Goal: Task Accomplishment & Management: Manage account settings

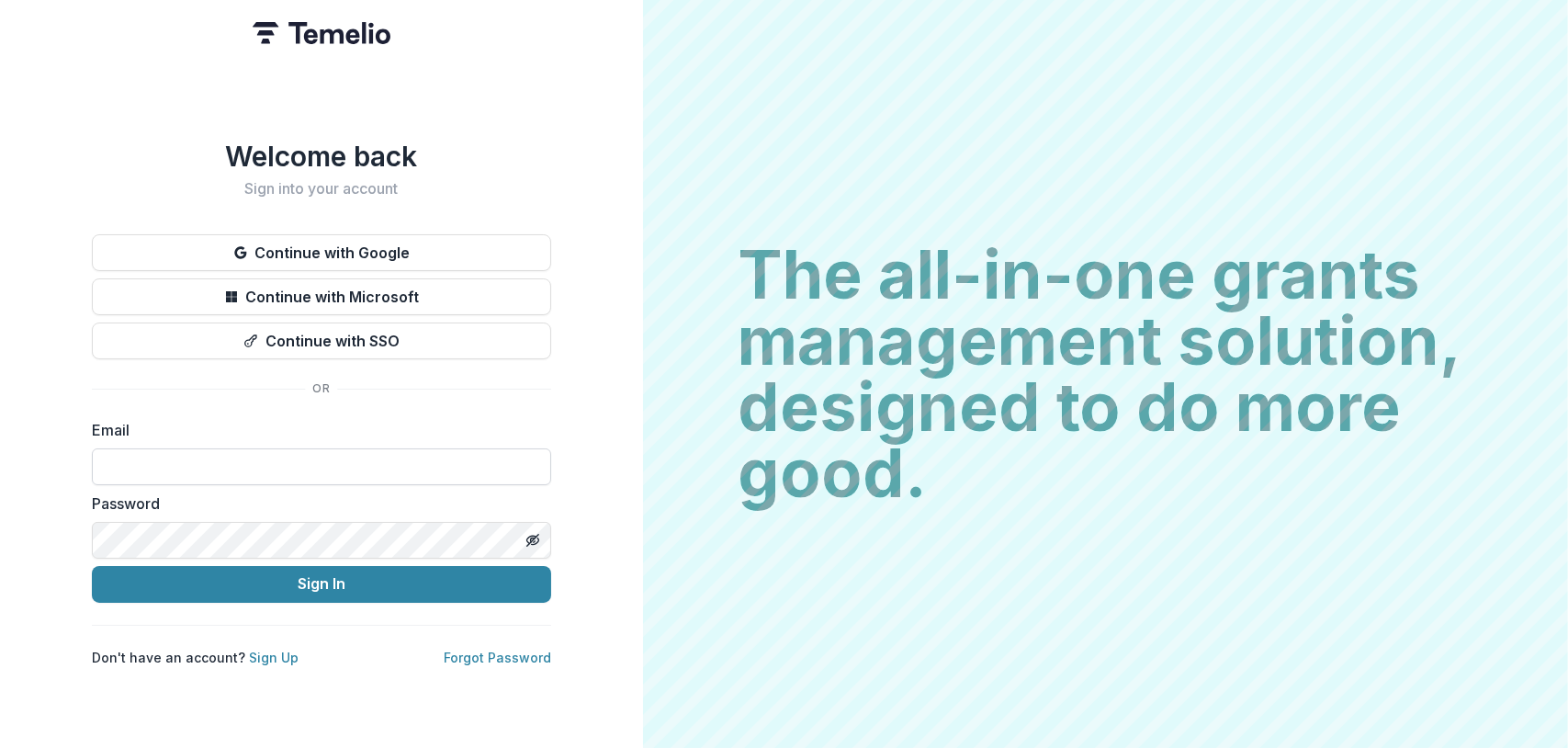
click at [123, 124] on input at bounding box center [321, 466] width 459 height 37
type input "**********"
click at [92, 124] on button "Sign In" at bounding box center [321, 584] width 459 height 37
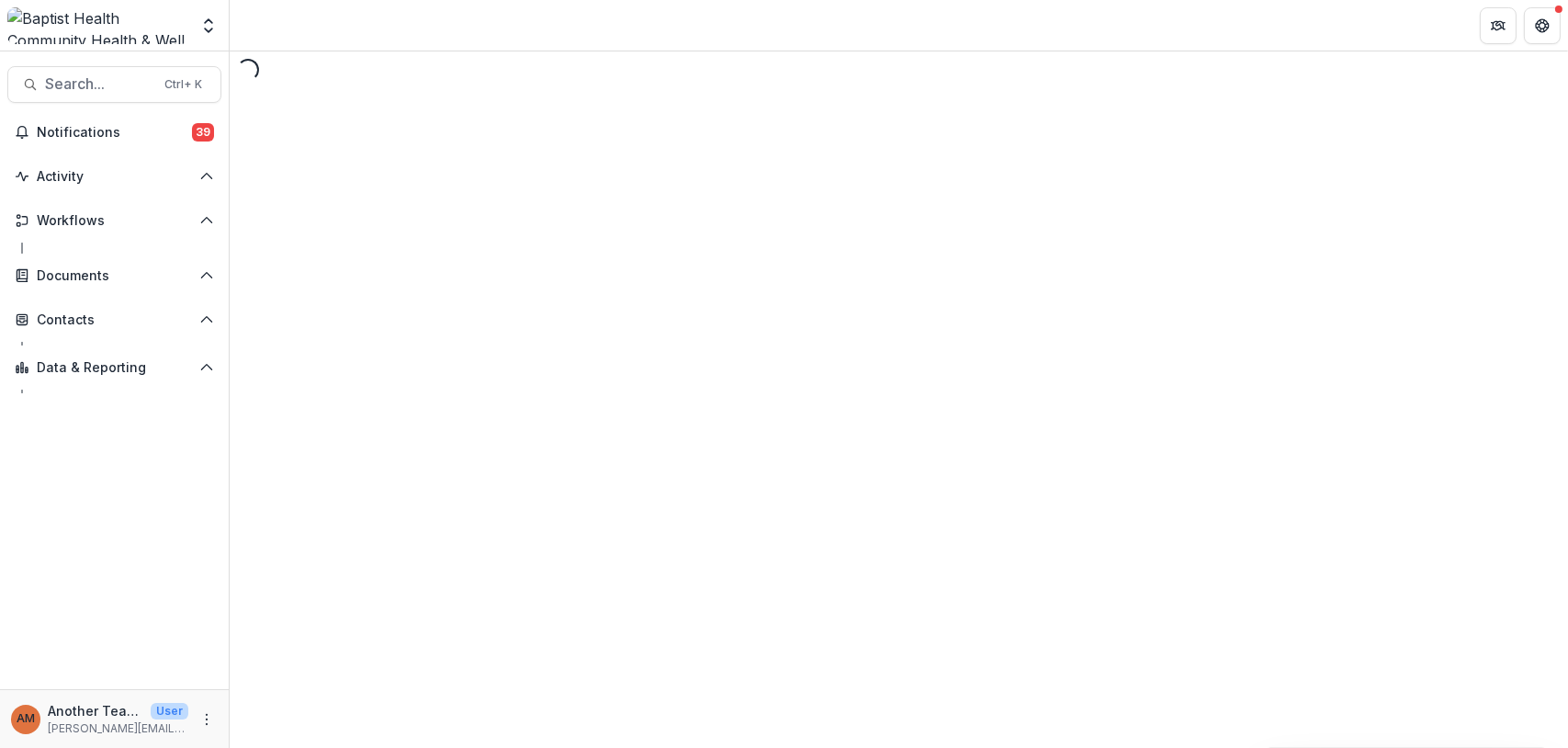
select select "********"
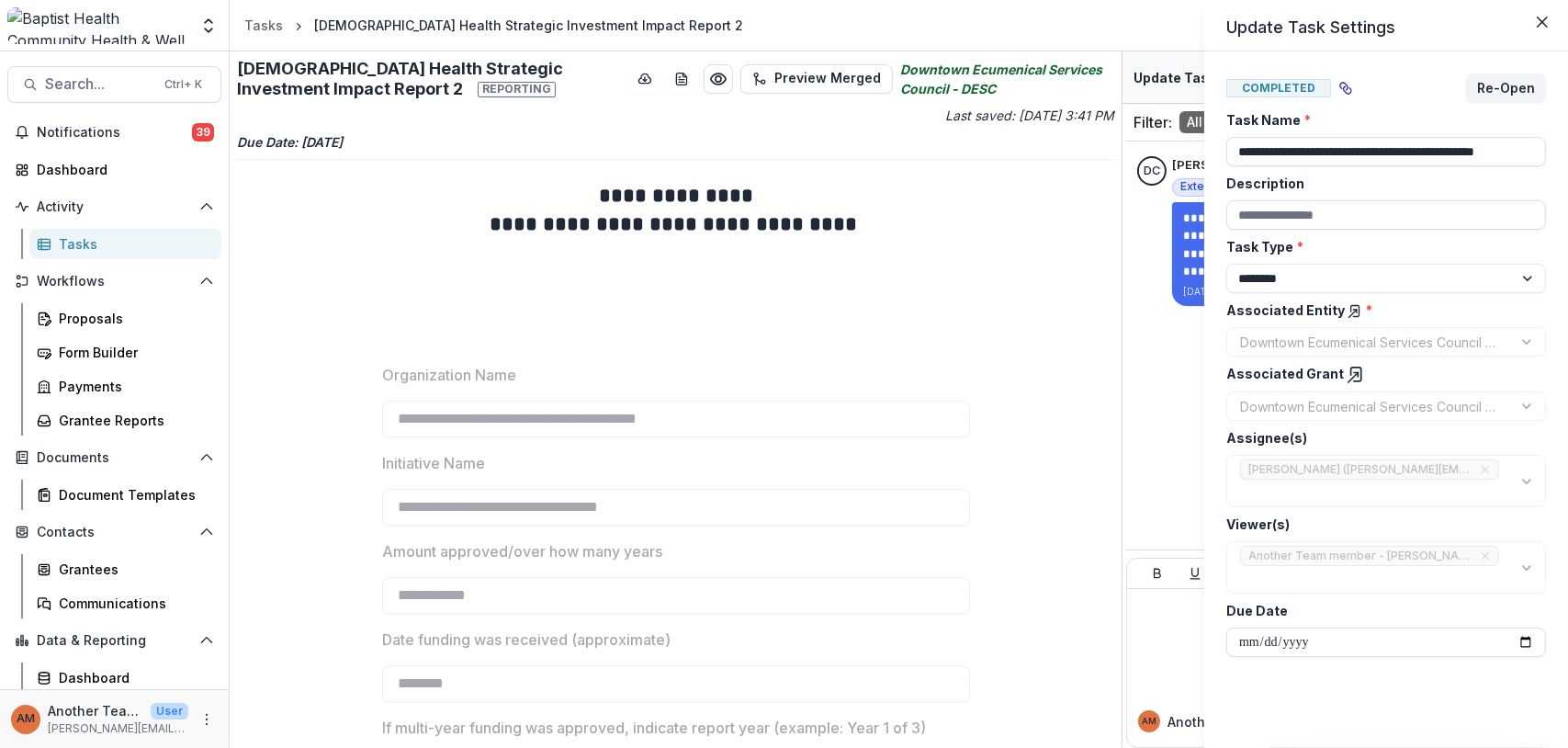
click at [1142, 367] on div "**********" at bounding box center [784, 374] width 1568 height 748
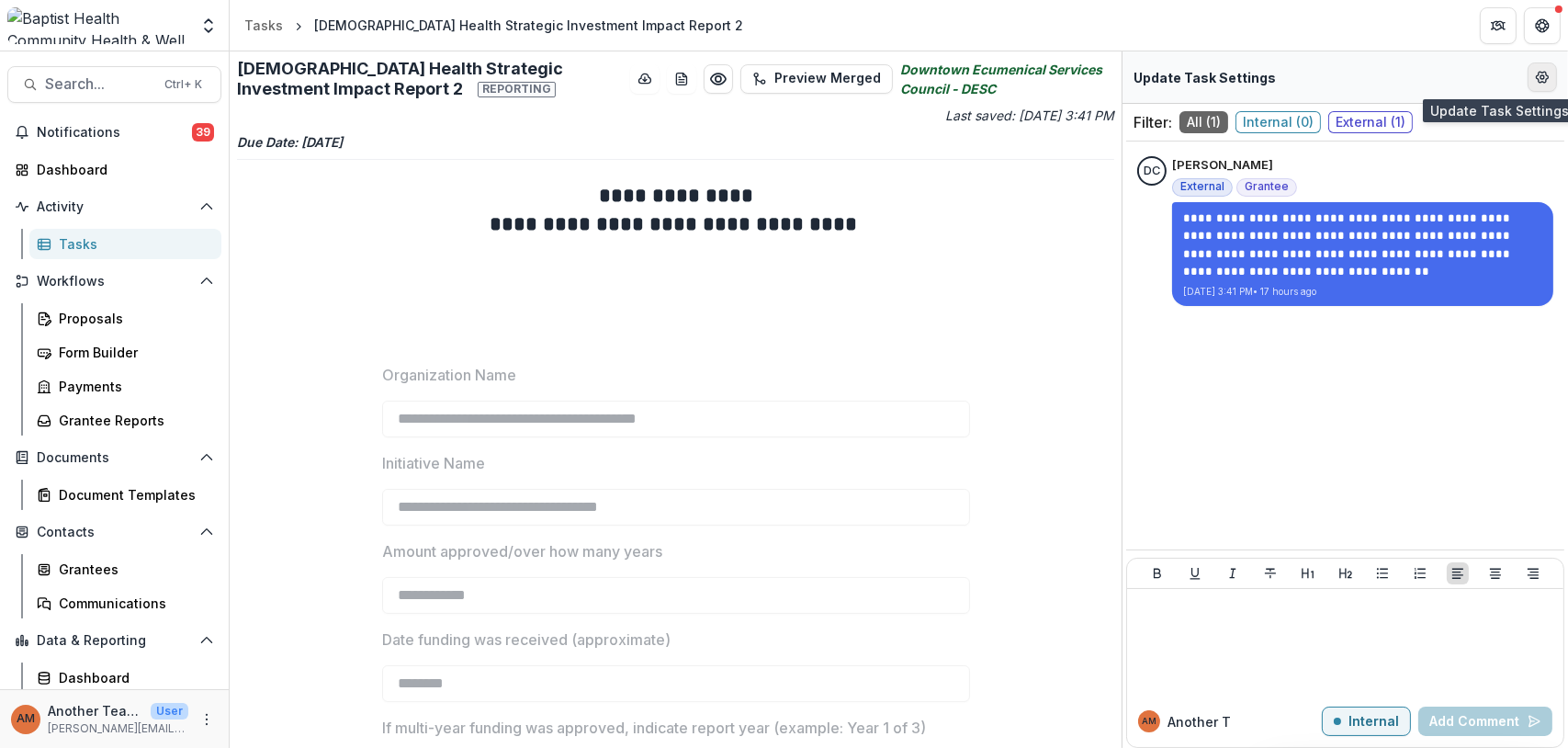
click at [1539, 74] on icon "Edit Form Settings" at bounding box center [1541, 76] width 14 height 14
select select "********"
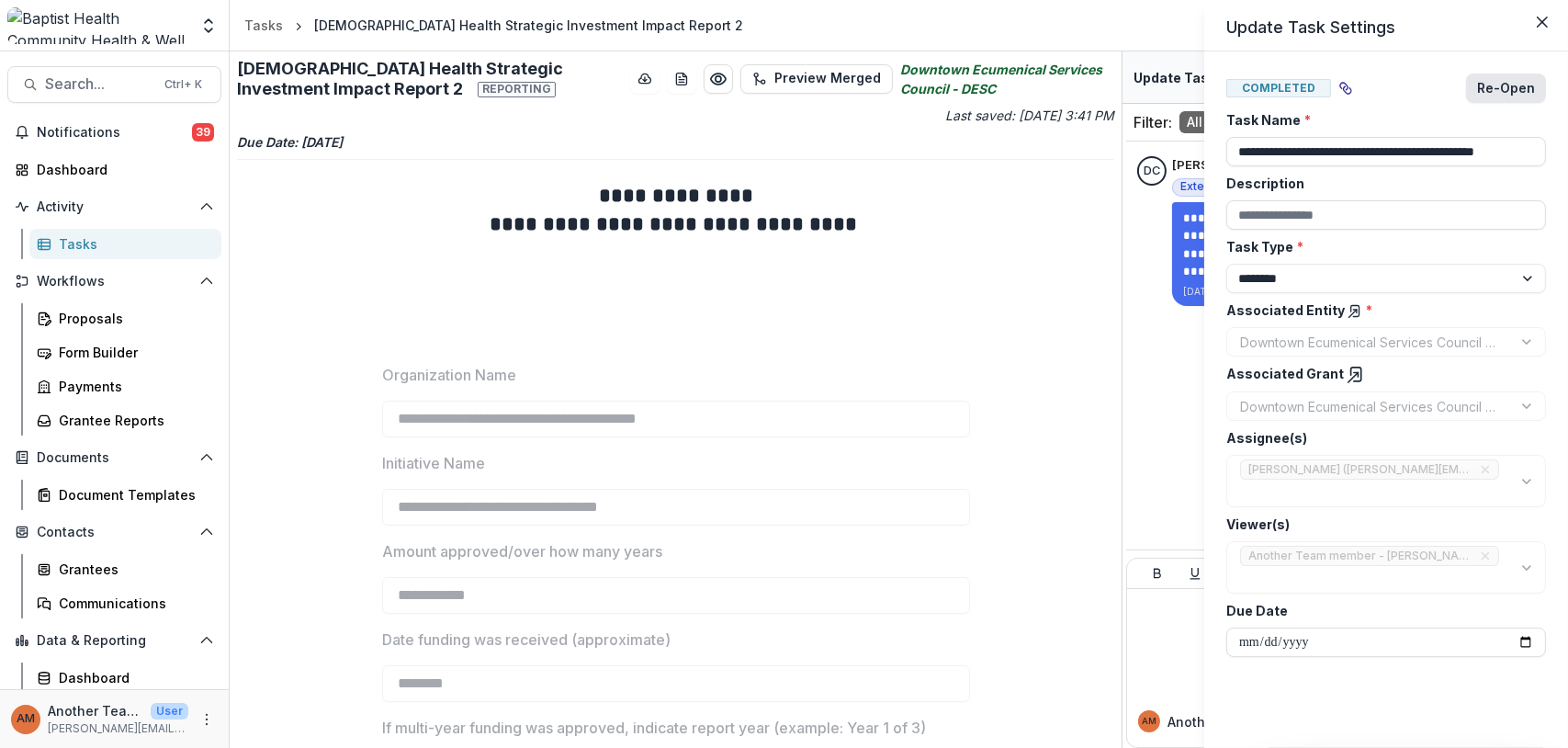
click at [1504, 83] on button "Re-Open" at bounding box center [1505, 88] width 80 height 29
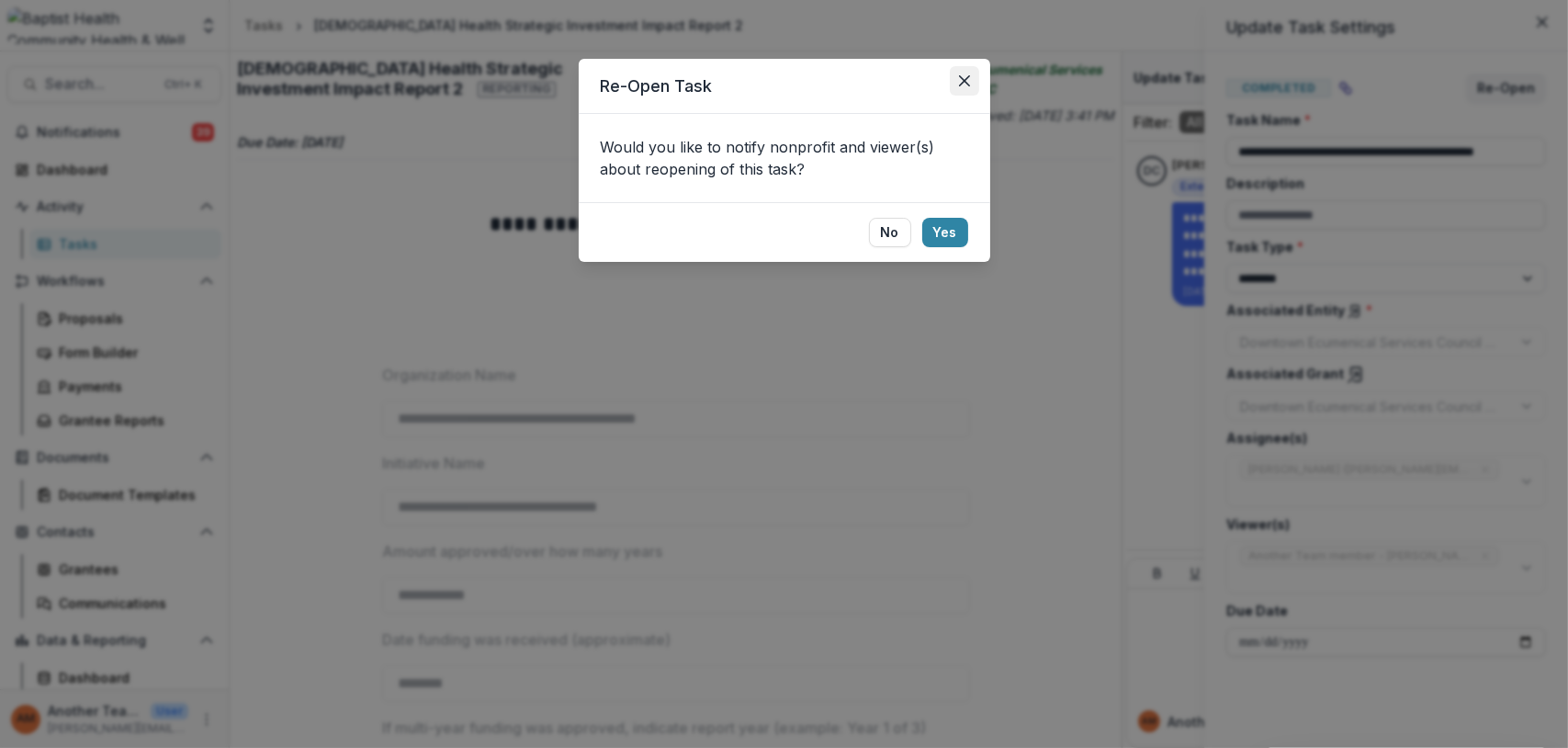
click at [963, 78] on icon "Close" at bounding box center [964, 80] width 11 height 11
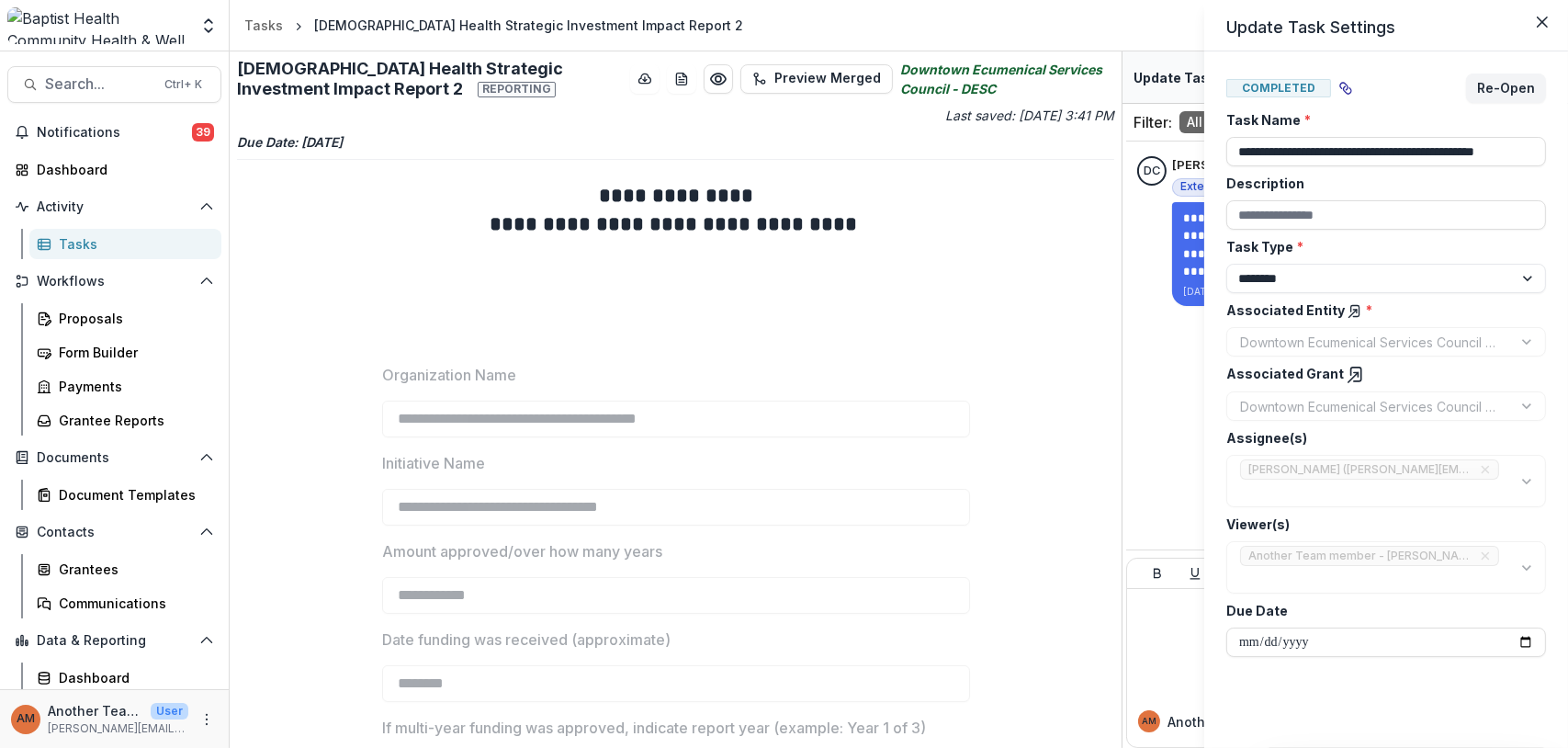
click at [1165, 621] on div "**********" at bounding box center [784, 374] width 1568 height 748
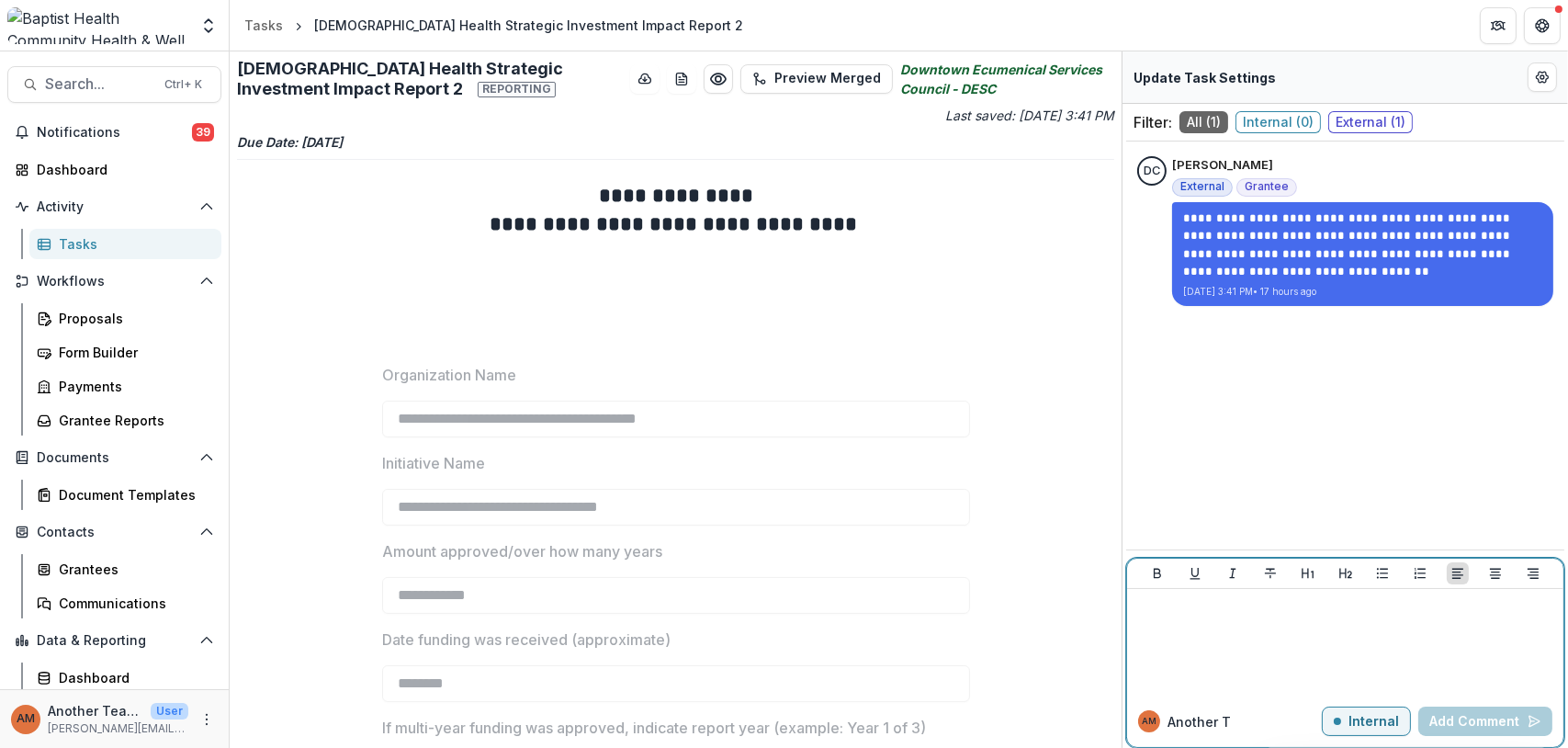
click at [1159, 613] on p at bounding box center [1344, 606] width 422 height 20
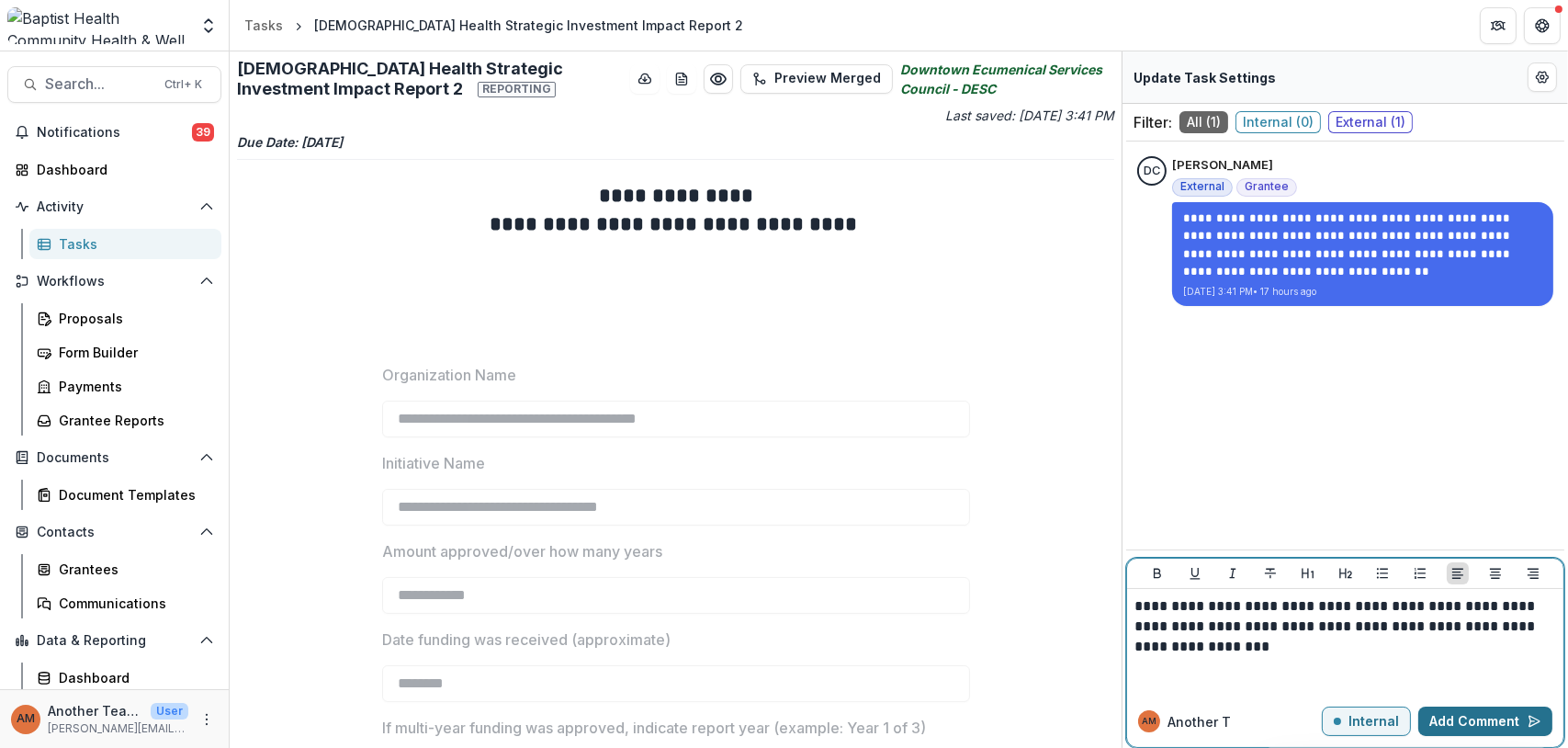
click at [1479, 716] on button "Add Comment" at bounding box center [1485, 721] width 134 height 29
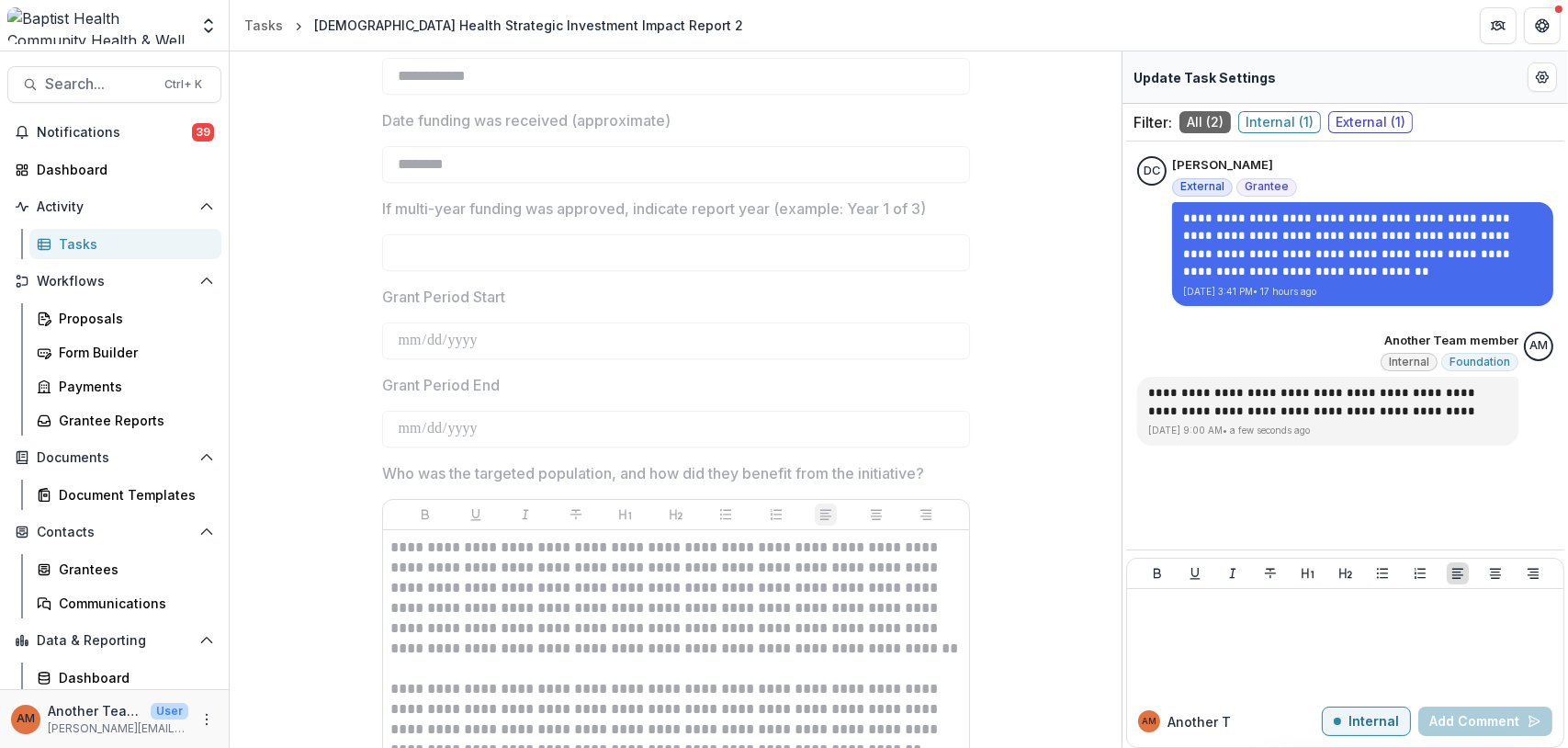
scroll to position [551, 0]
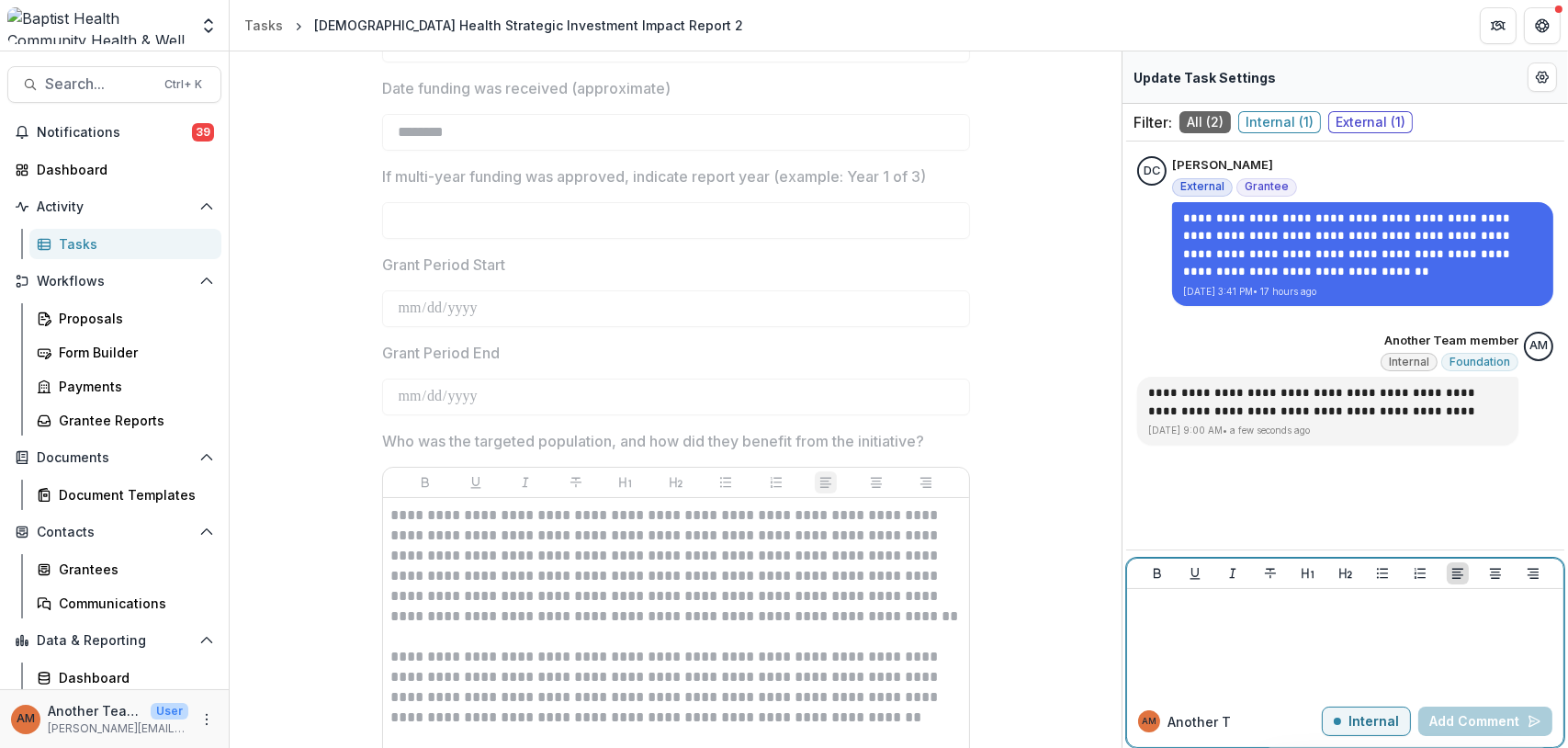
click at [1196, 621] on div at bounding box center [1344, 642] width 422 height 92
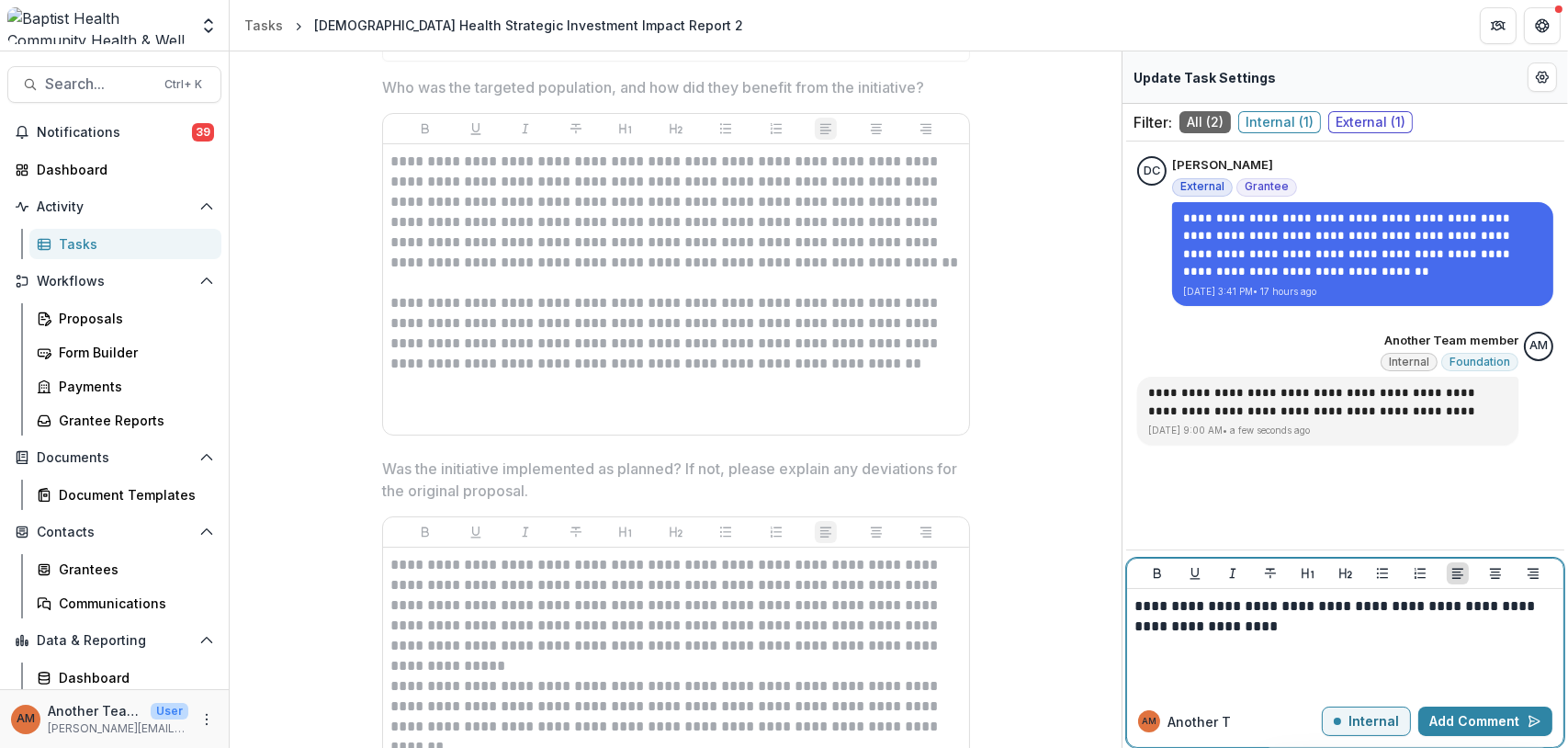
scroll to position [919, 0]
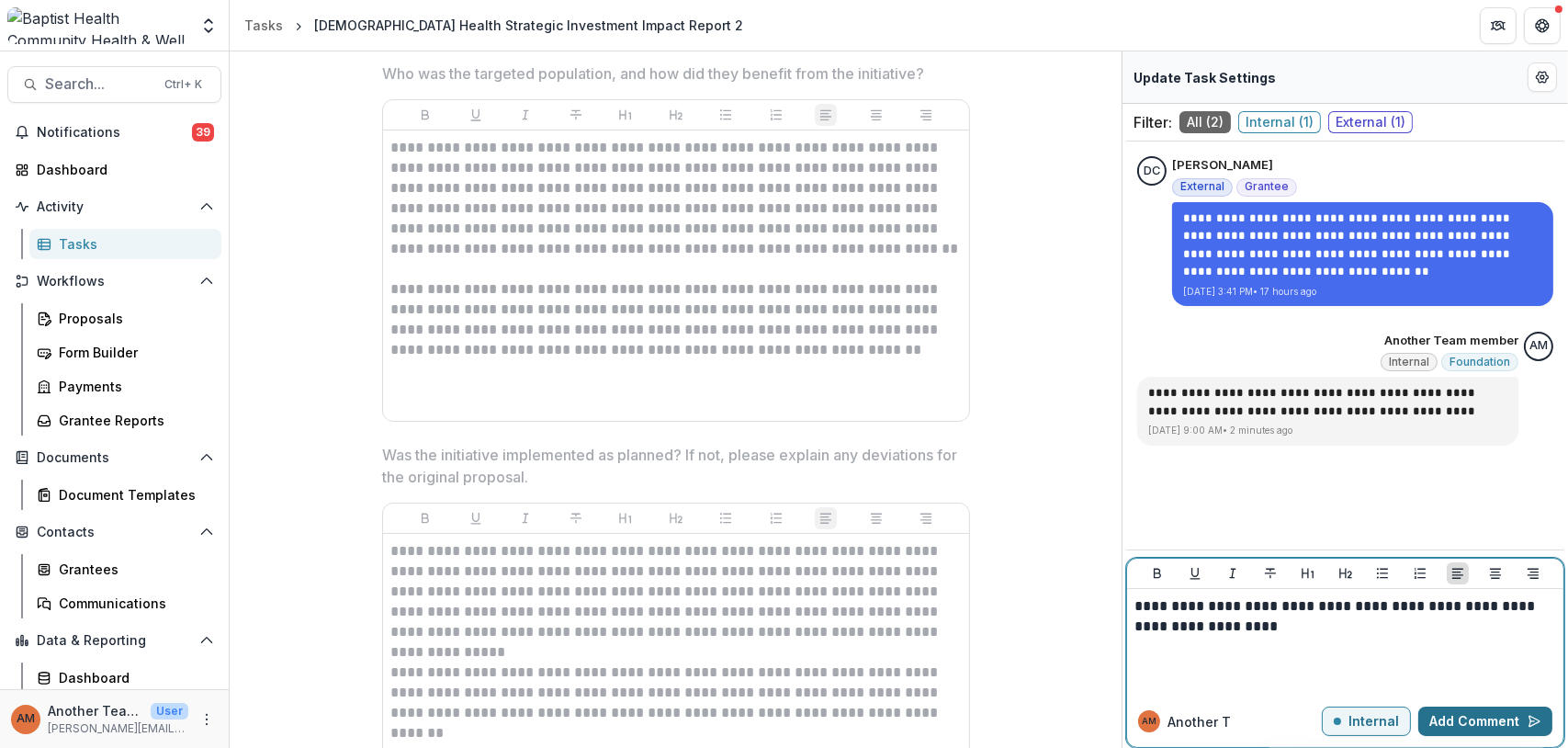
click at [1491, 714] on button "Add Comment" at bounding box center [1485, 721] width 134 height 29
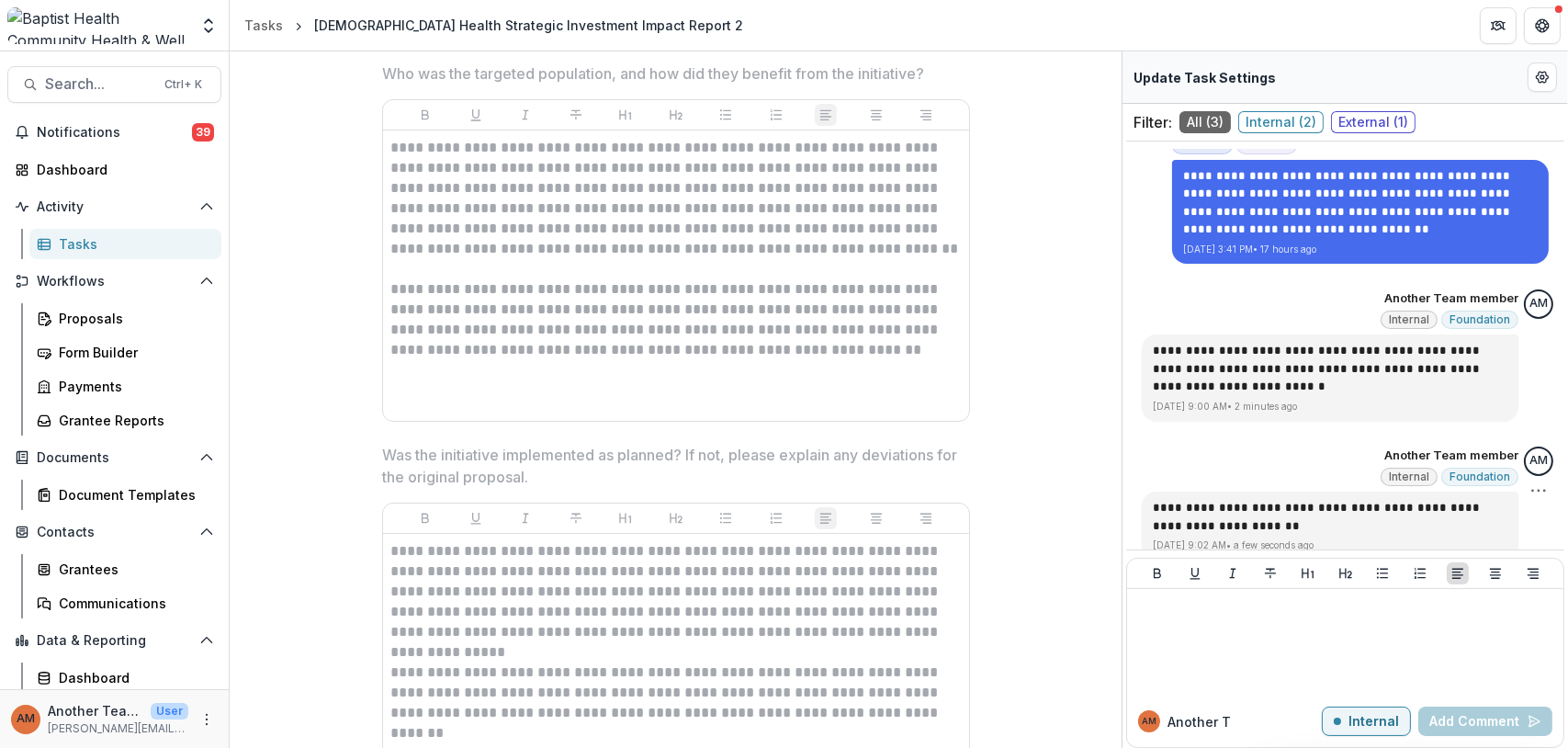
scroll to position [61, 0]
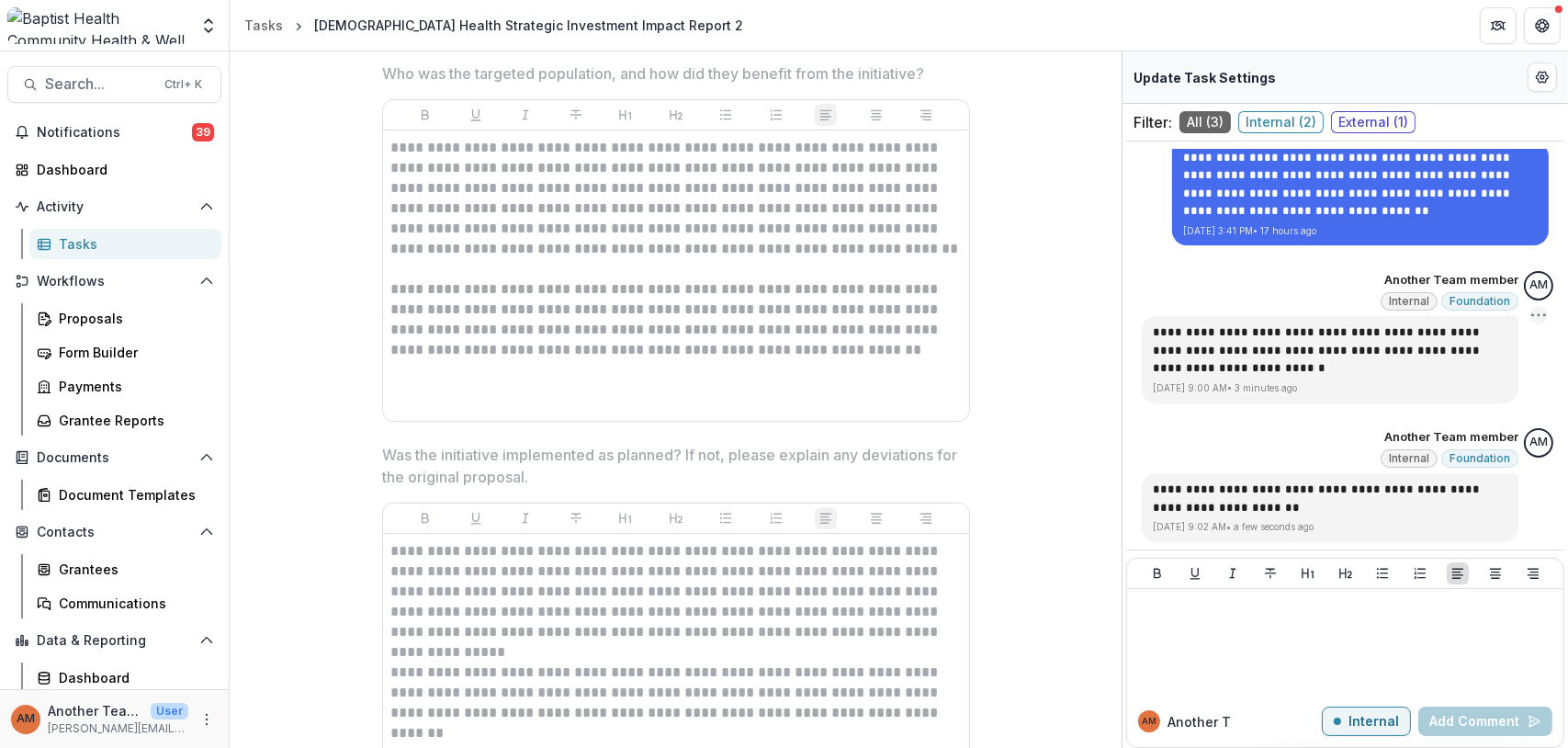
click at [1532, 312] on icon "Options" at bounding box center [1538, 315] width 18 height 18
click at [1428, 348] on button "Delete" at bounding box center [1441, 350] width 197 height 34
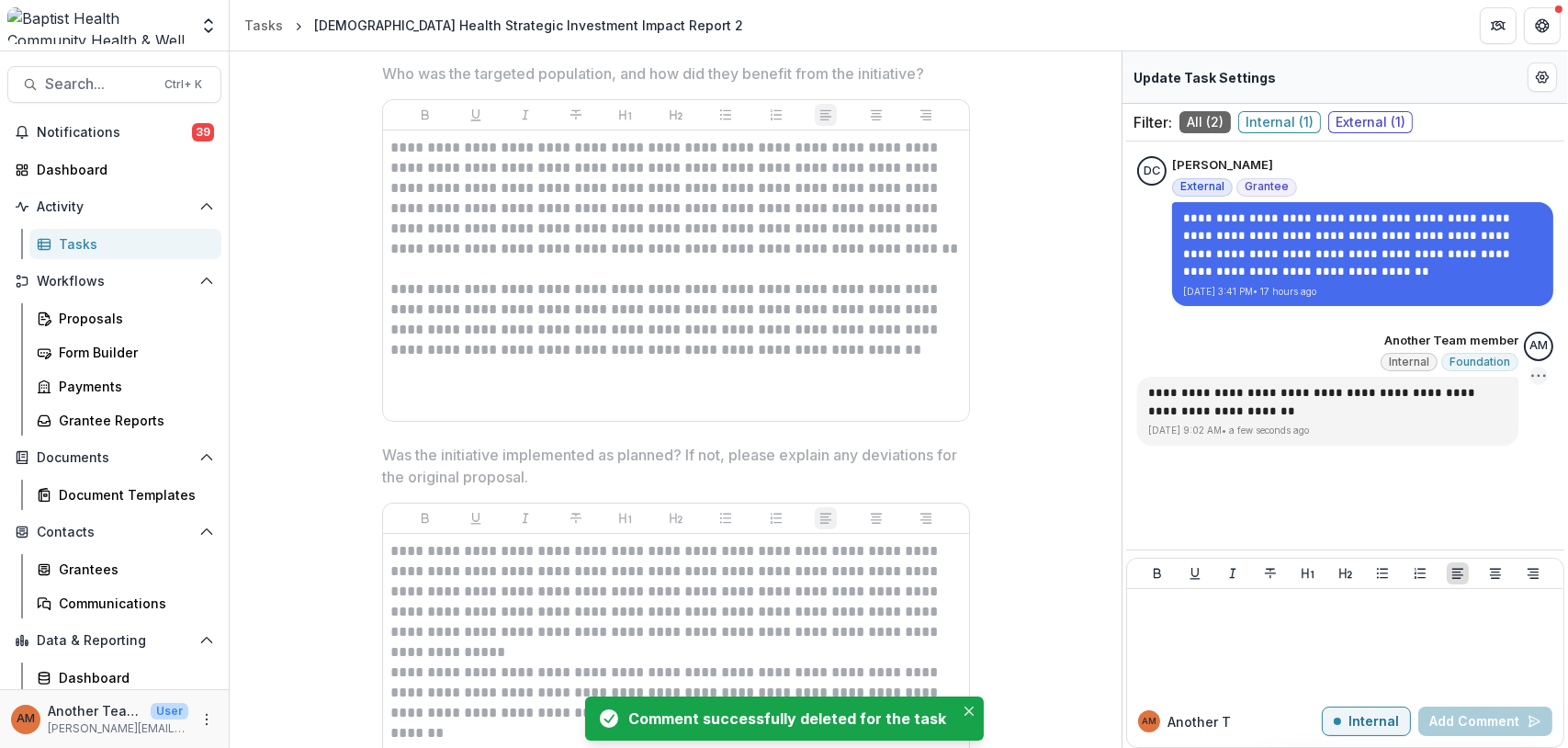
click at [1536, 374] on icon "Options" at bounding box center [1538, 375] width 18 height 18
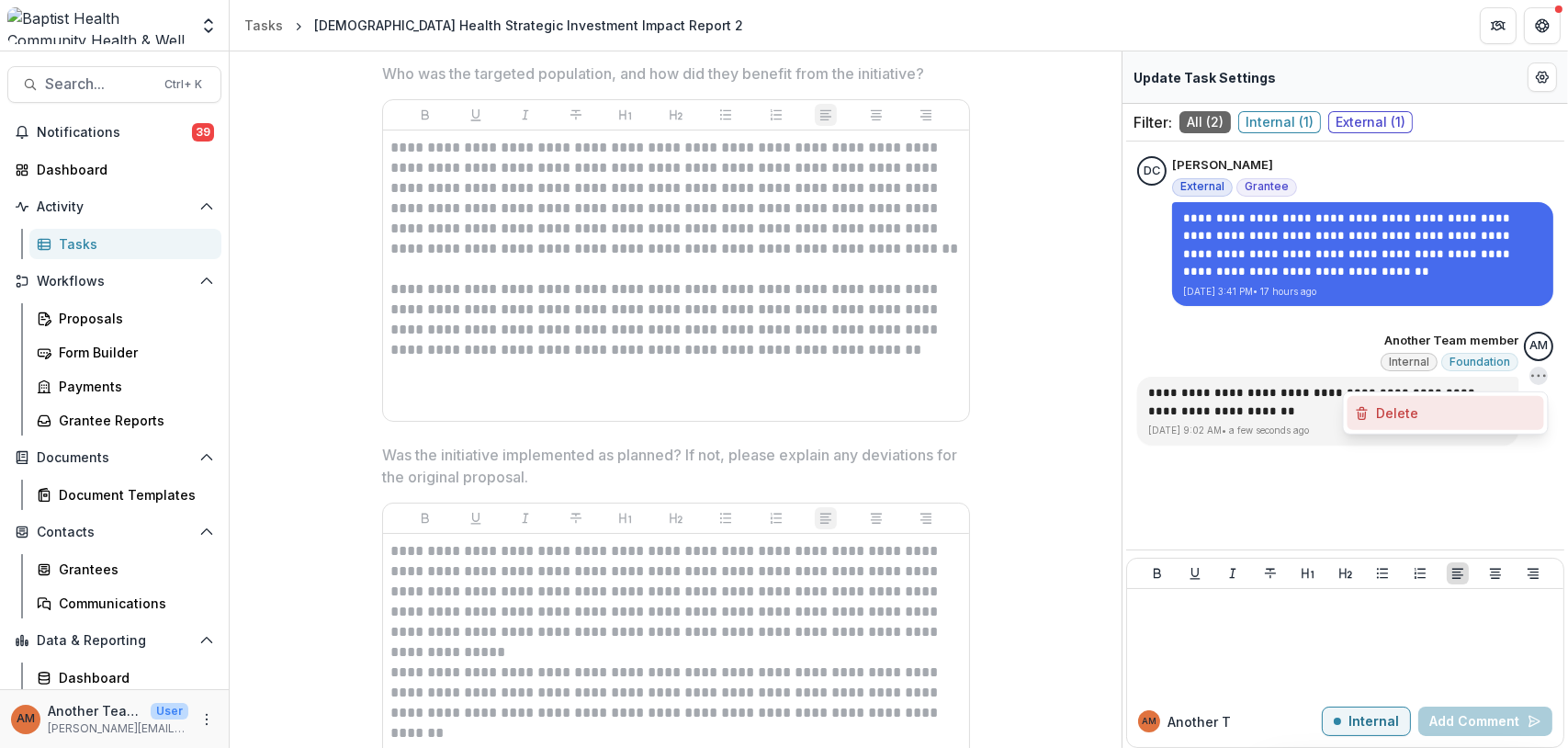
click at [1402, 416] on button "Delete" at bounding box center [1445, 412] width 197 height 34
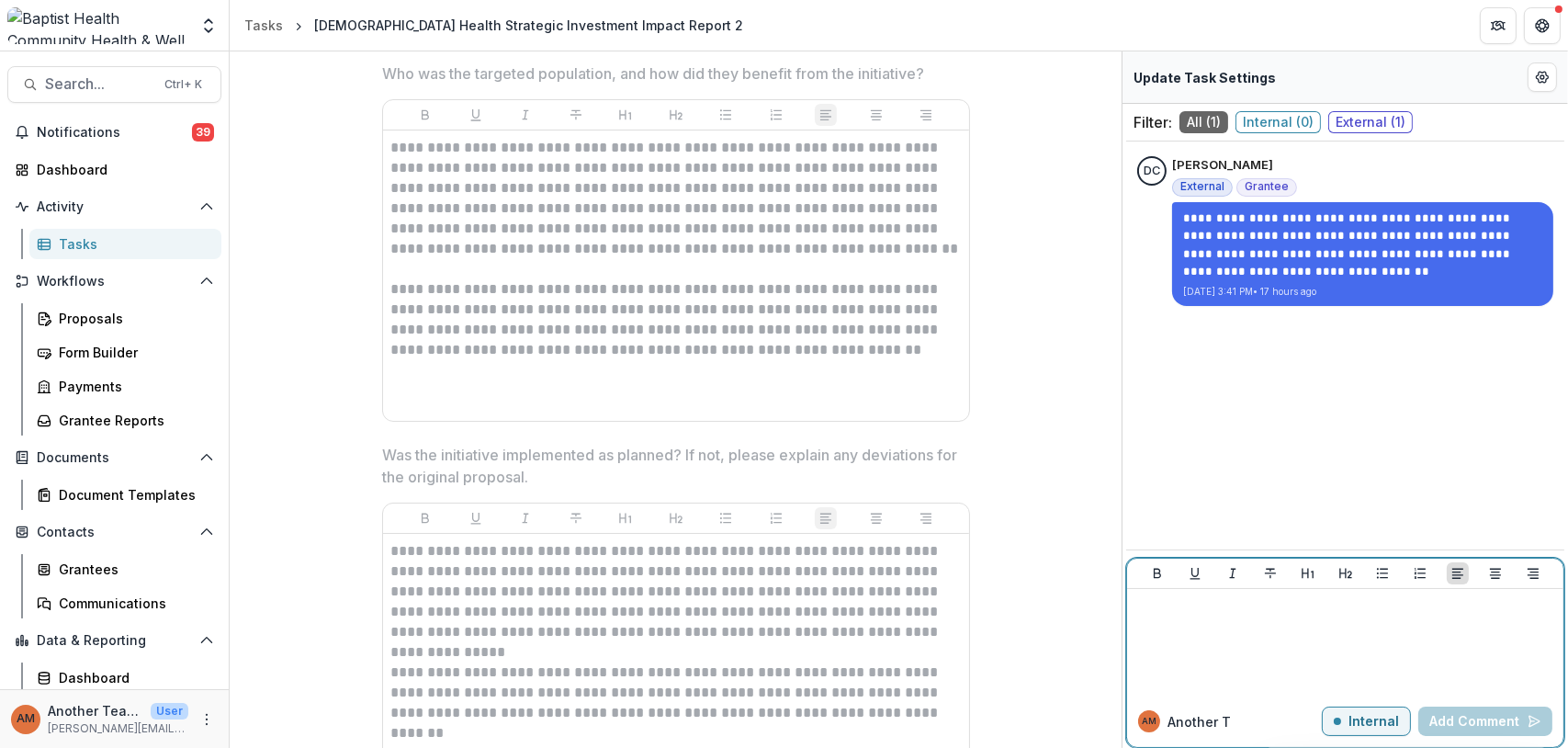
click at [1201, 653] on div at bounding box center [1344, 642] width 422 height 92
click at [1357, 721] on p "Internal" at bounding box center [1373, 722] width 50 height 15
click at [1179, 624] on div at bounding box center [1344, 642] width 422 height 92
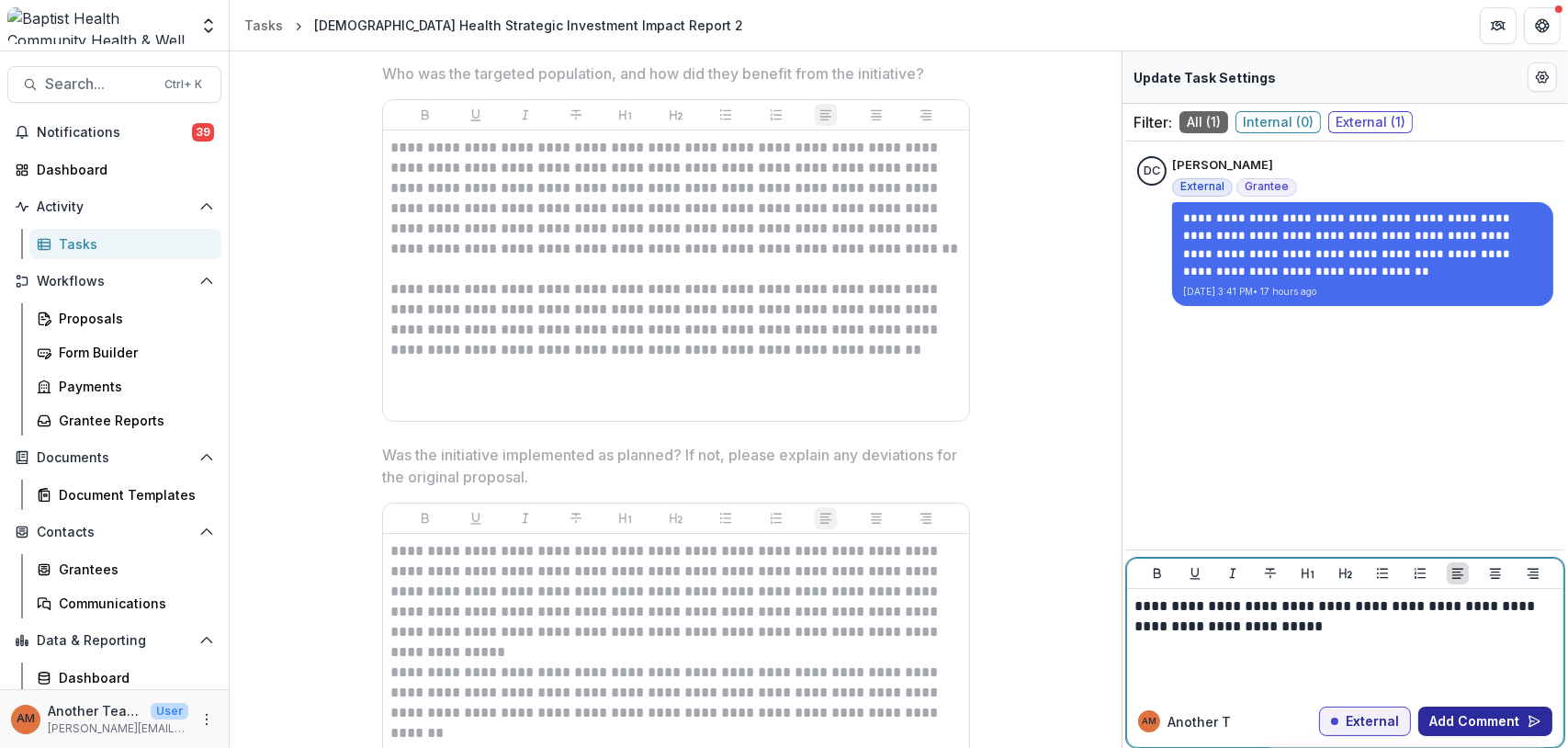
click at [1467, 715] on button "Add Comment" at bounding box center [1485, 721] width 134 height 29
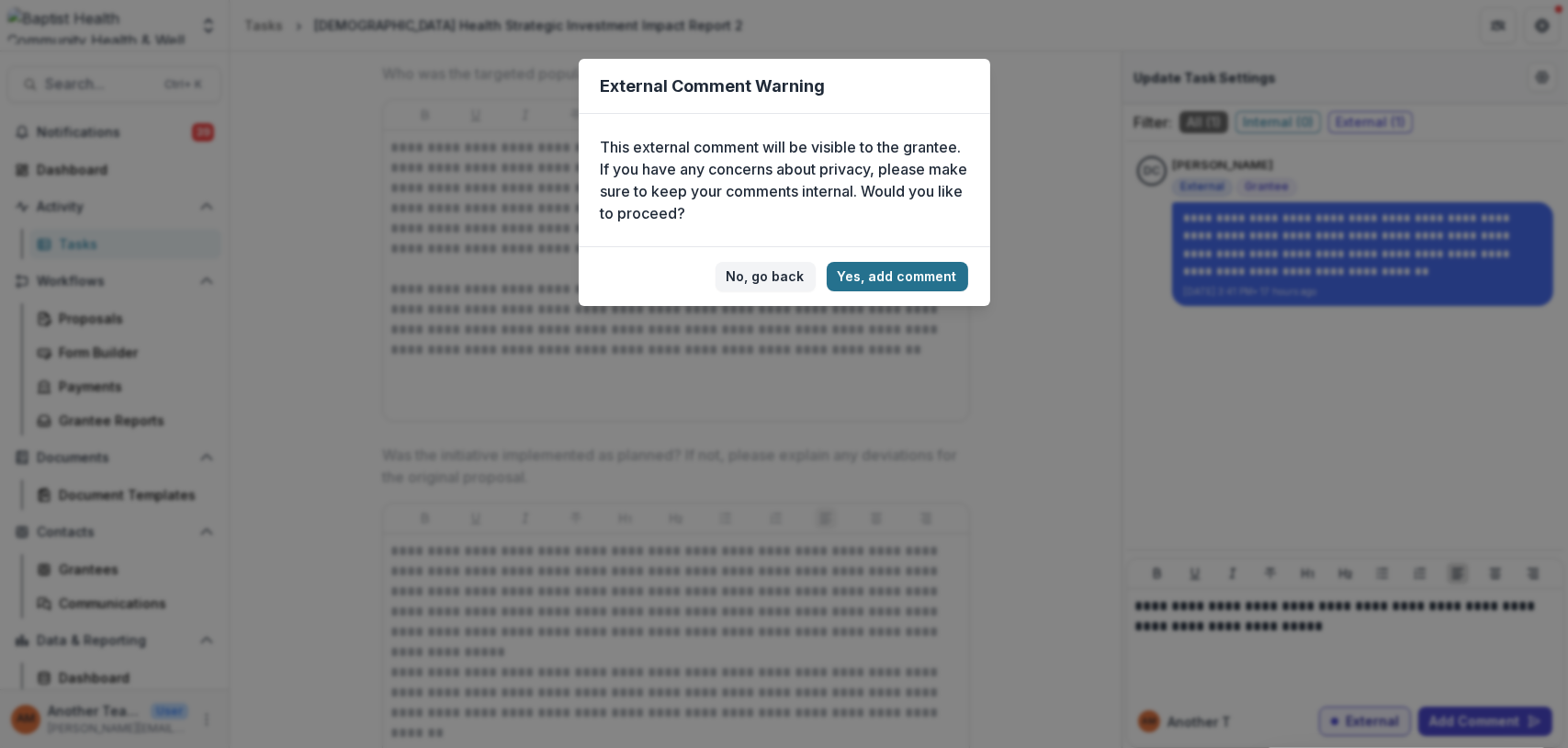
click at [872, 267] on button "Yes, add comment" at bounding box center [897, 276] width 142 height 29
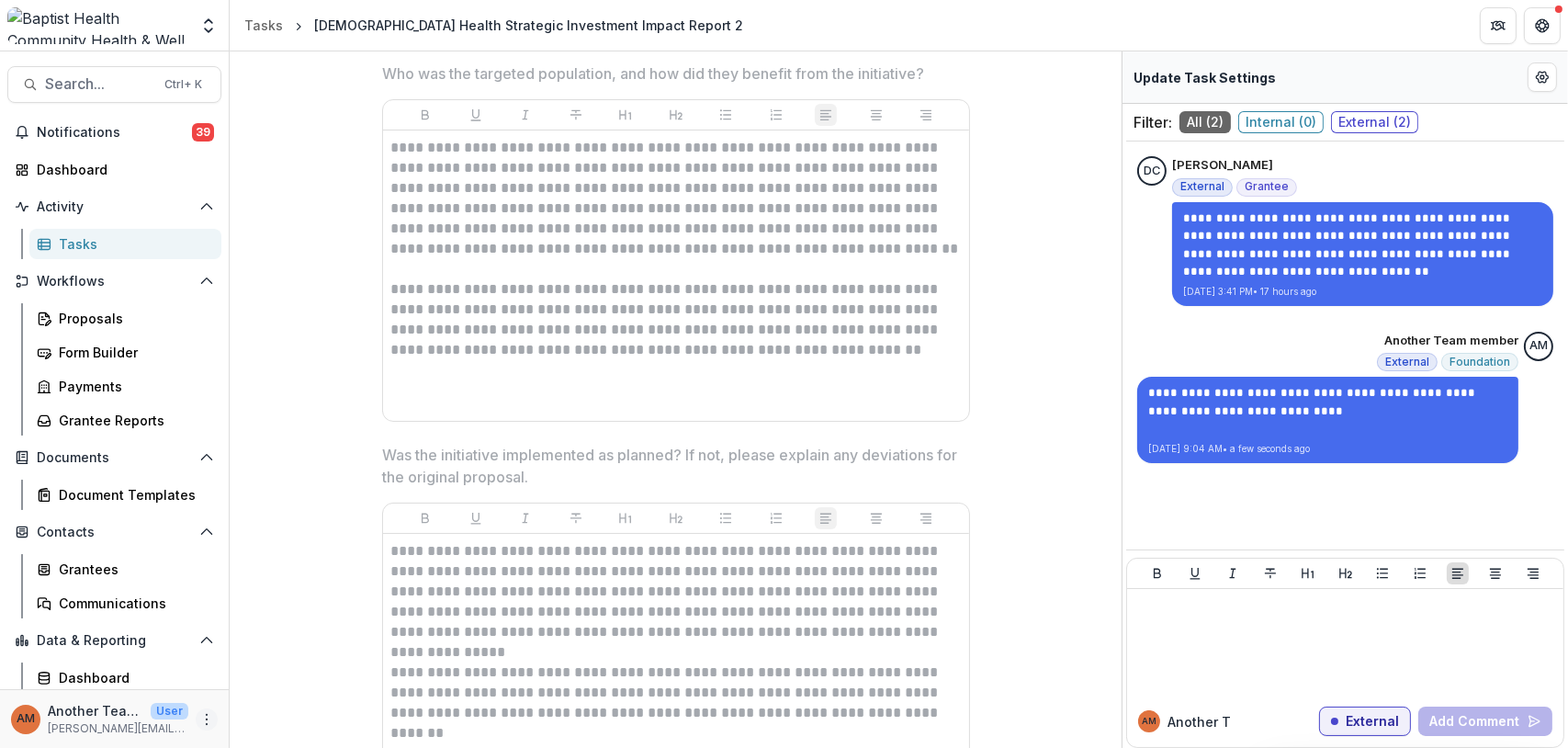
click at [200, 716] on icon "More" at bounding box center [206, 719] width 14 height 14
click at [200, 715] on icon "More" at bounding box center [206, 719] width 14 height 14
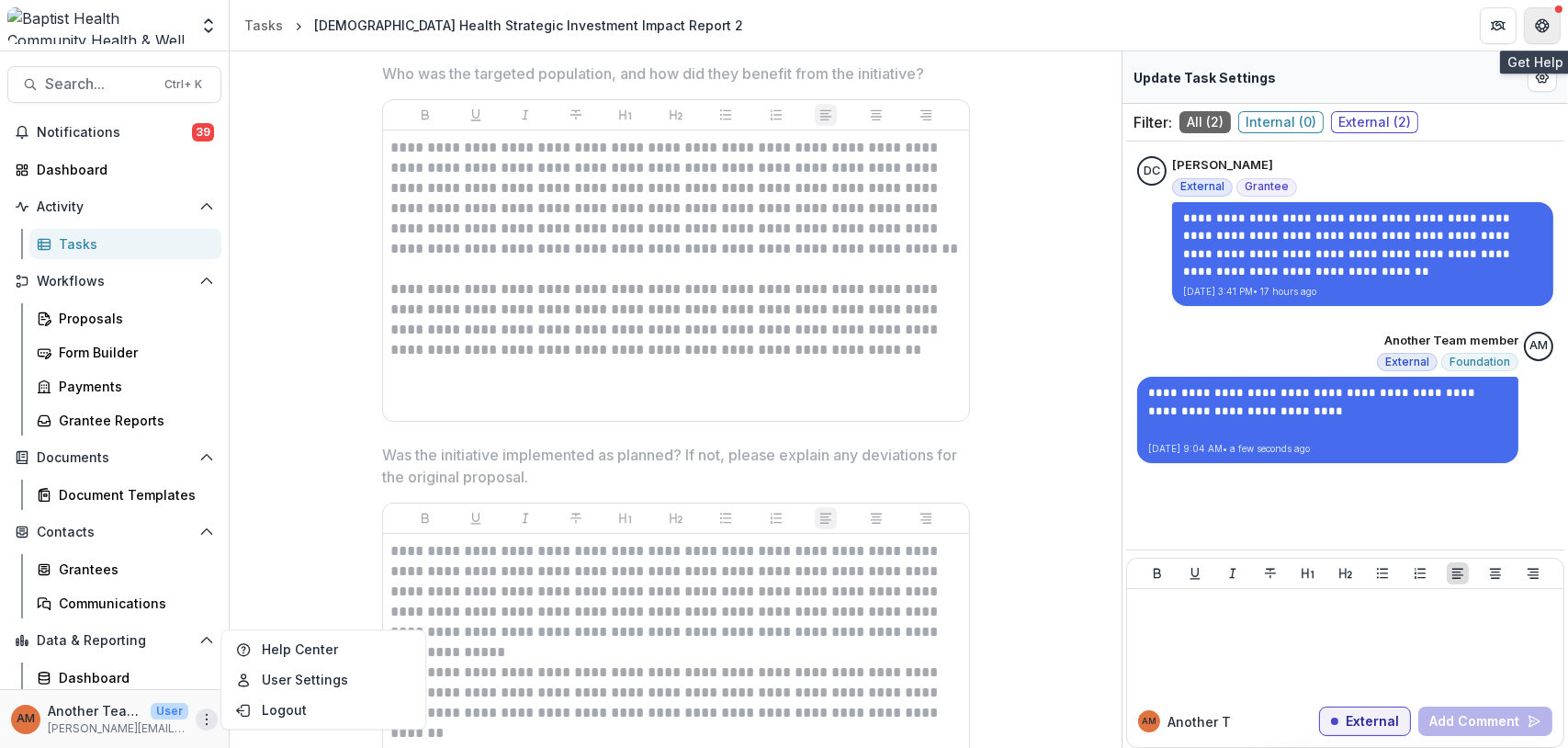
click at [1546, 22] on icon "Get Help" at bounding box center [1541, 25] width 14 height 14
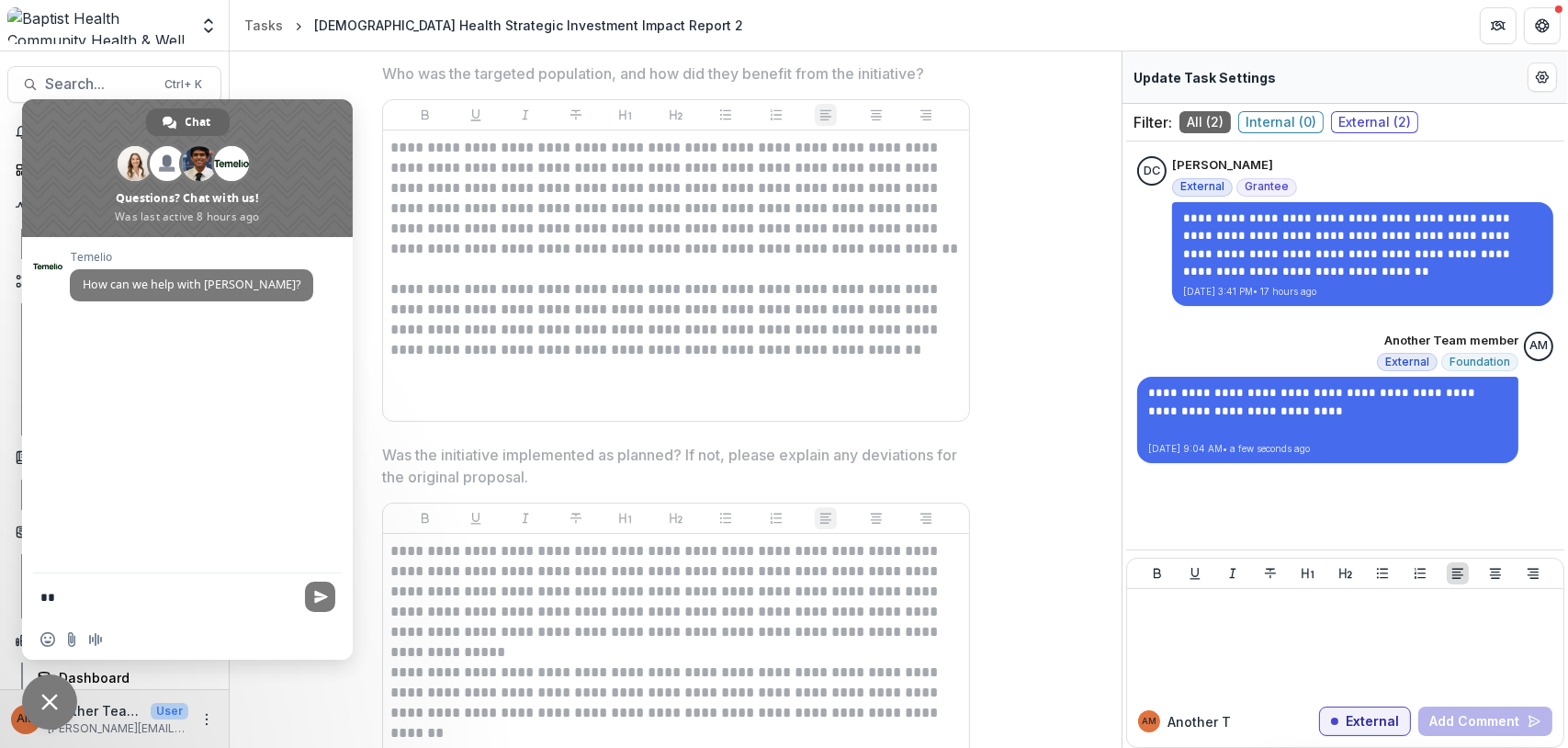
type textarea "*"
click at [746, 413] on div "**********" at bounding box center [675, 275] width 586 height 291
click at [48, 695] on span "Close chat" at bounding box center [49, 702] width 16 height 16
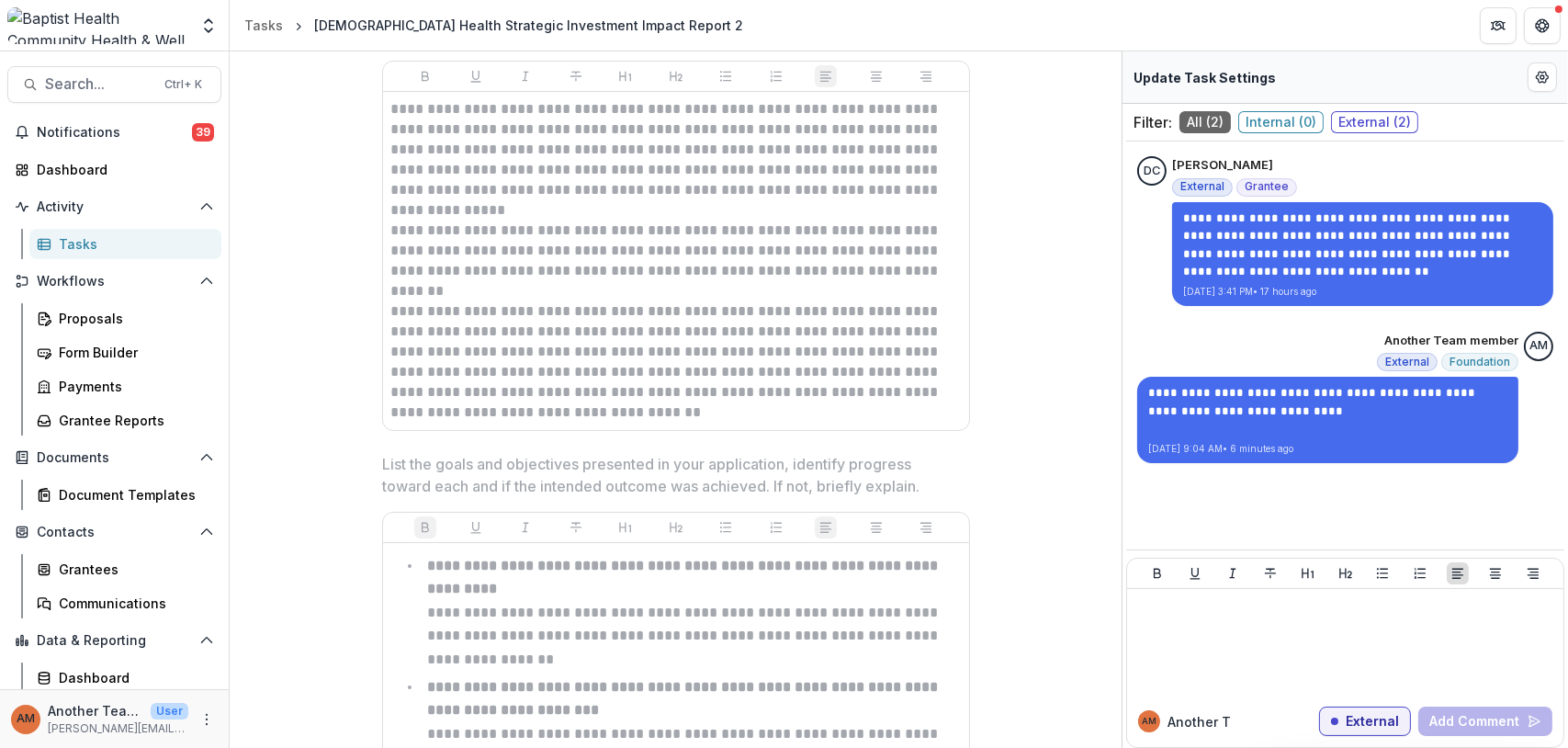
scroll to position [1470, 0]
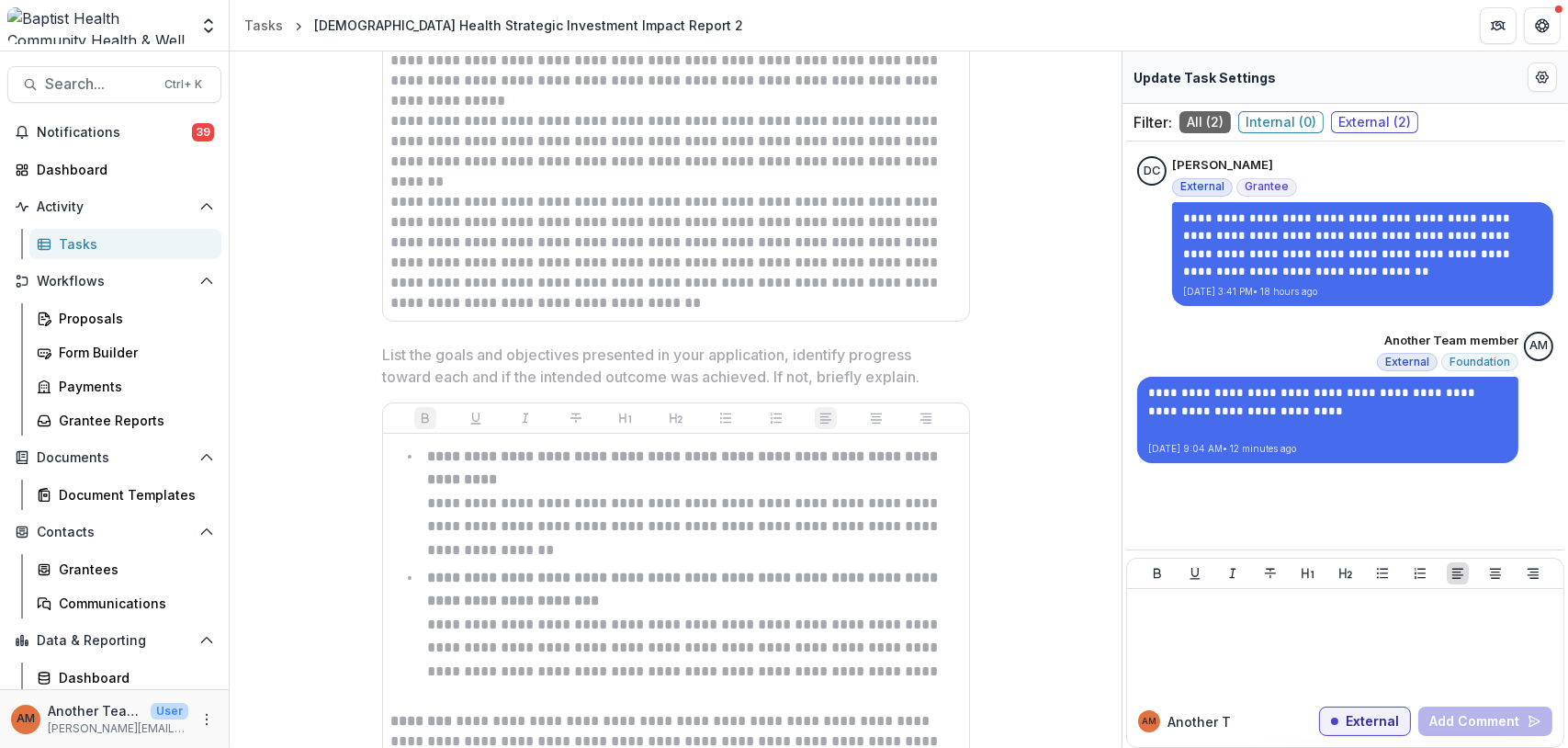
drag, startPoint x: 416, startPoint y: 285, endPoint x: 503, endPoint y: 258, distance: 91.1
click at [417, 286] on p "**********" at bounding box center [676, 242] width 571 height 142
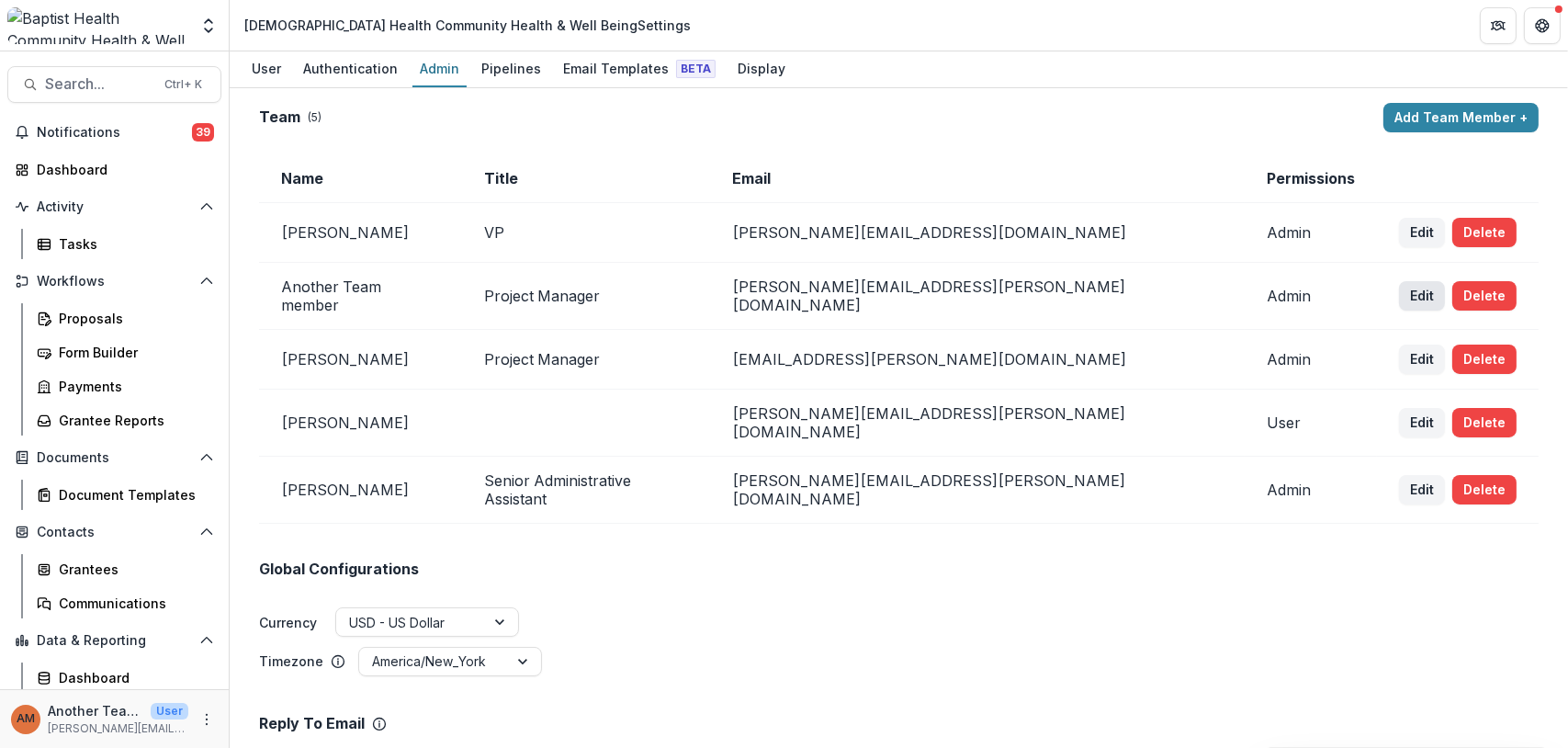
click at [1399, 285] on button "Edit" at bounding box center [1422, 295] width 46 height 29
select select "*****"
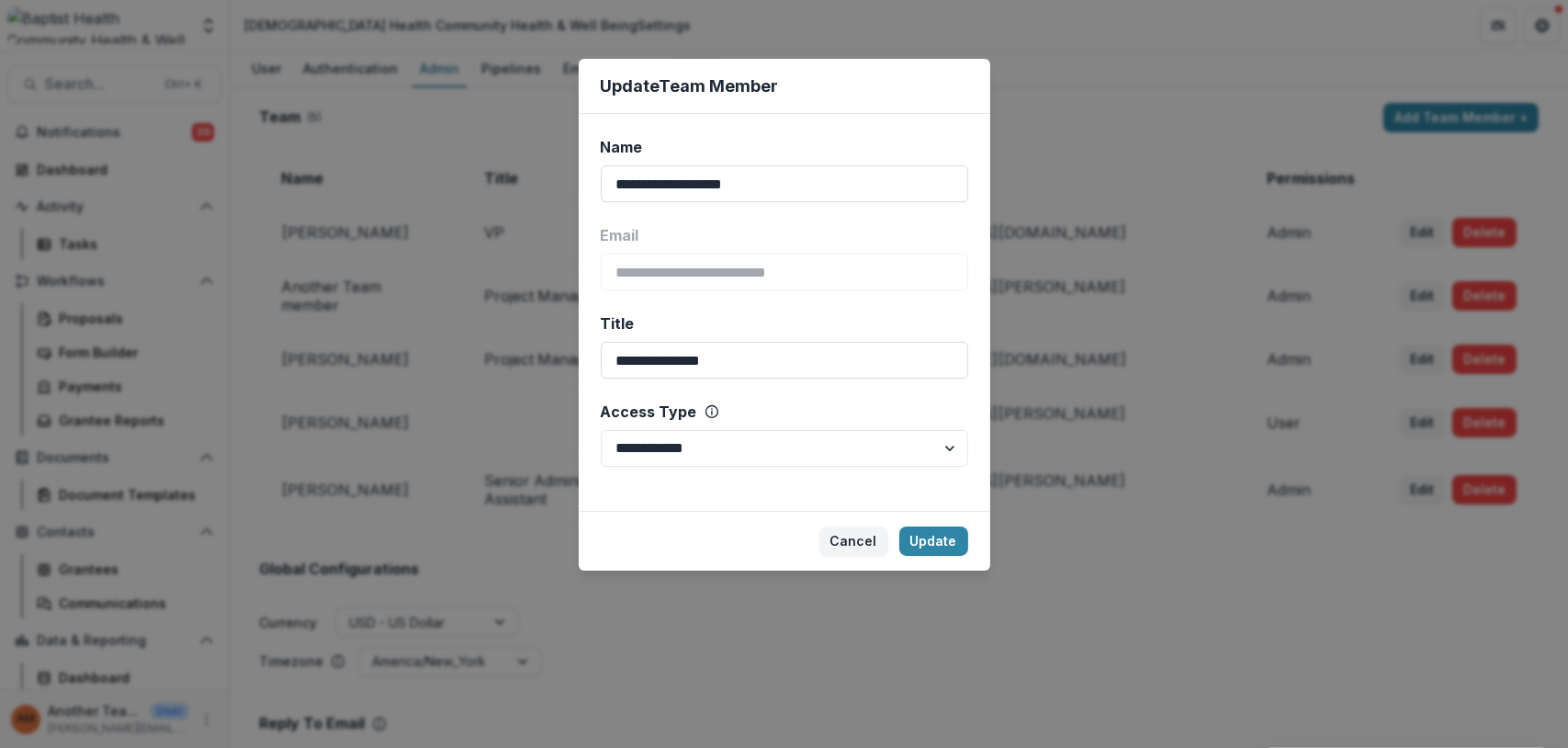
drag, startPoint x: 789, startPoint y: 186, endPoint x: 548, endPoint y: 172, distance: 241.4
click at [548, 172] on div "**********" at bounding box center [784, 374] width 1568 height 748
type input "**********"
click at [924, 540] on button "Update" at bounding box center [933, 540] width 69 height 29
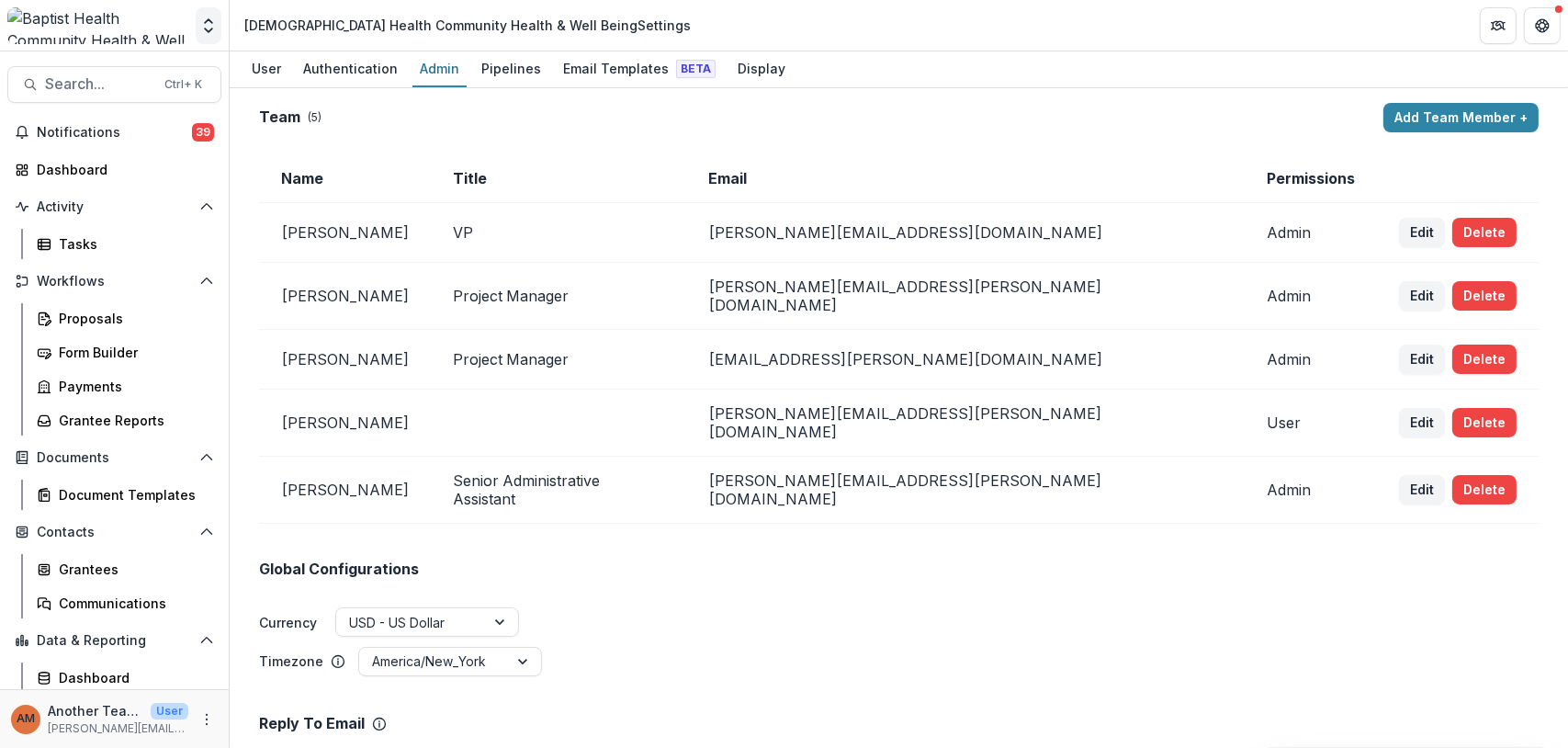
click at [205, 29] on icon "Open entity switcher" at bounding box center [208, 25] width 18 height 18
click at [208, 20] on icon "Open entity switcher" at bounding box center [208, 25] width 18 height 18
click at [200, 11] on button "Open entity switcher" at bounding box center [208, 26] width 26 height 37
click at [206, 26] on icon "Open entity switcher" at bounding box center [208, 25] width 18 height 18
click at [208, 27] on icon "Open entity switcher" at bounding box center [208, 25] width 18 height 18
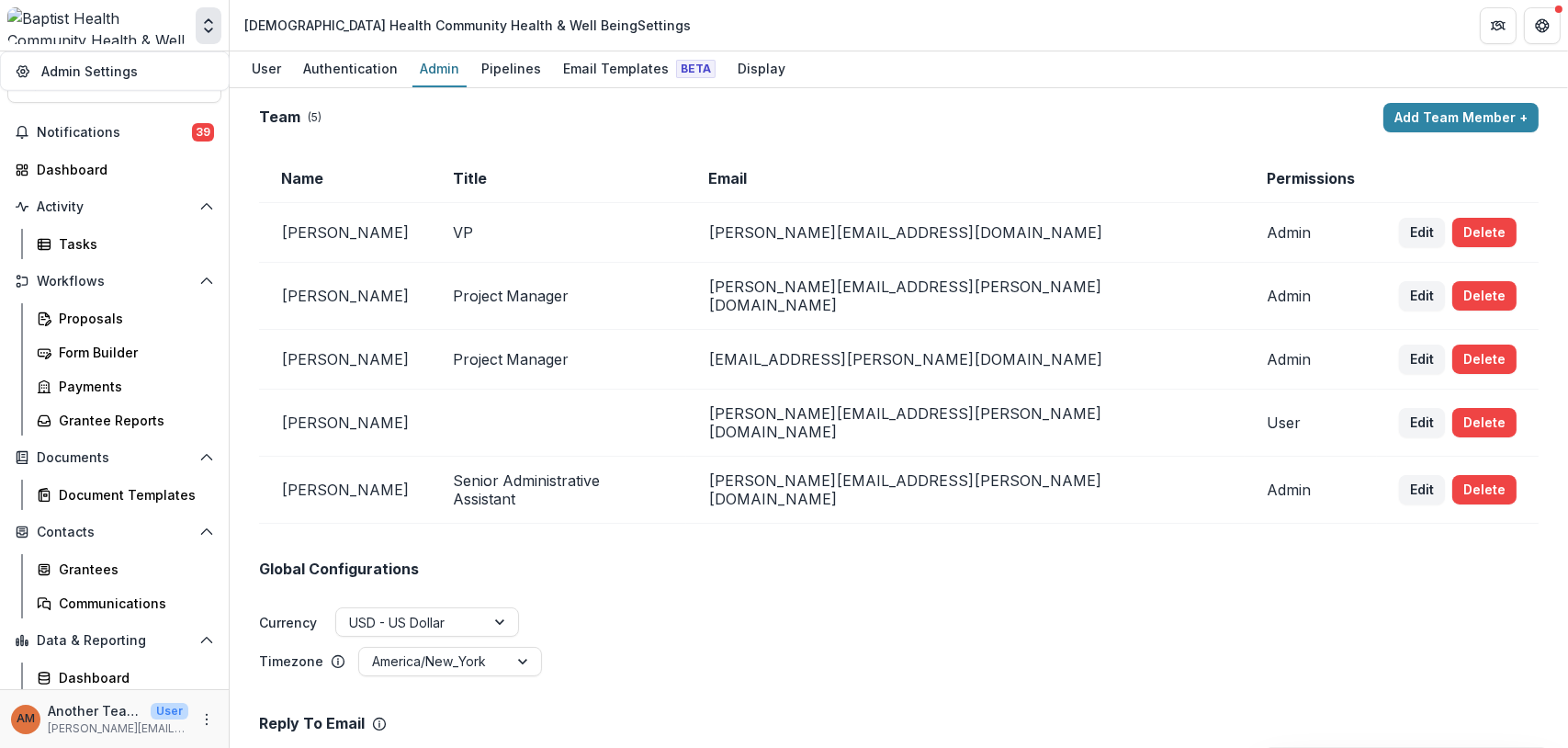
click at [212, 27] on icon "Open entity switcher" at bounding box center [208, 25] width 18 height 18
click at [206, 27] on icon "Open entity switcher" at bounding box center [208, 25] width 18 height 18
click at [206, 14] on button "Open entity switcher" at bounding box center [208, 26] width 26 height 37
click at [72, 317] on div "Proposals" at bounding box center [132, 319] width 148 height 19
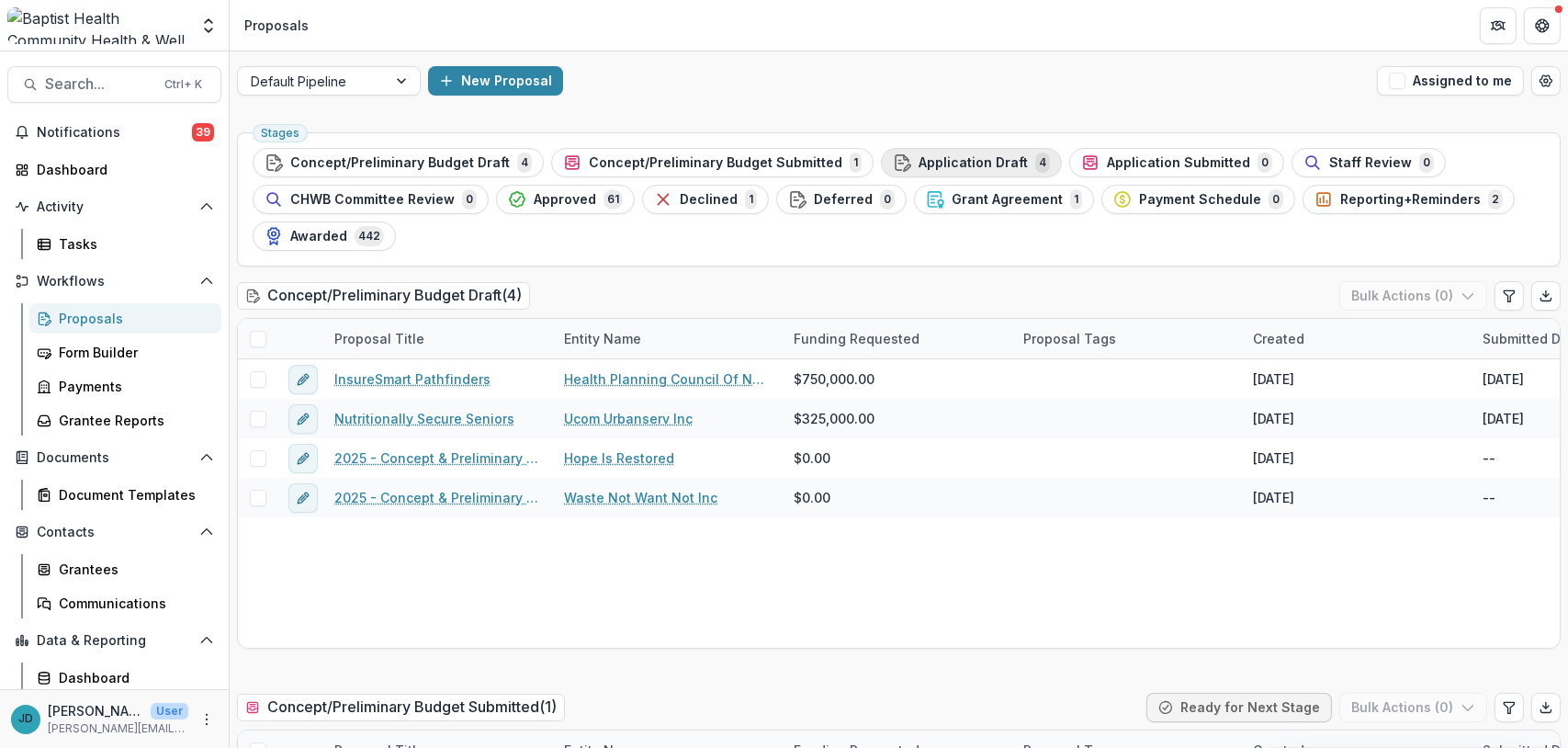
click at [959, 160] on span "Application Draft" at bounding box center [973, 163] width 109 height 15
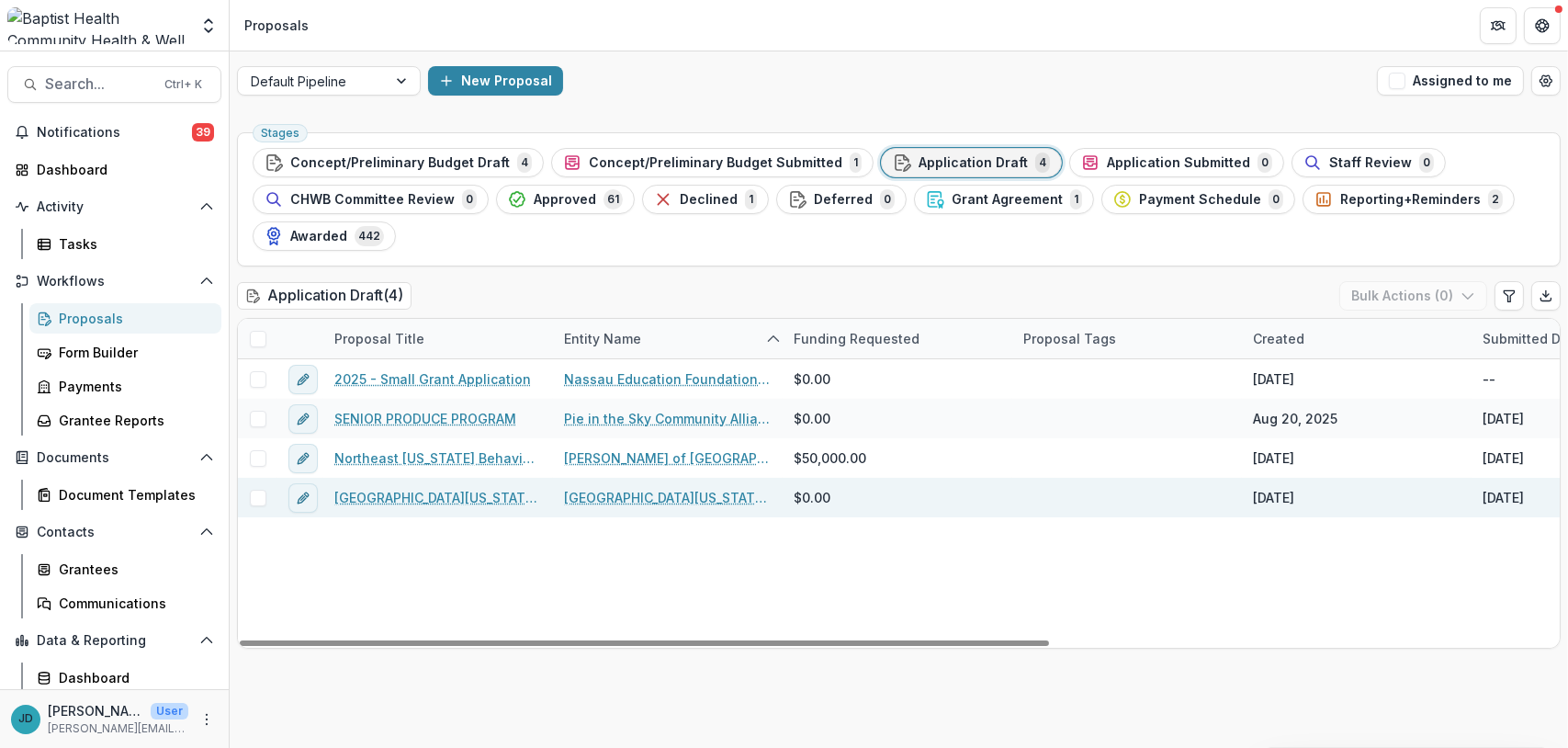
click at [467, 496] on link "[GEOGRAPHIC_DATA][US_STATE], Dept. of Psychology - 2025 - Concept & Preliminary…" at bounding box center [437, 497] width 207 height 19
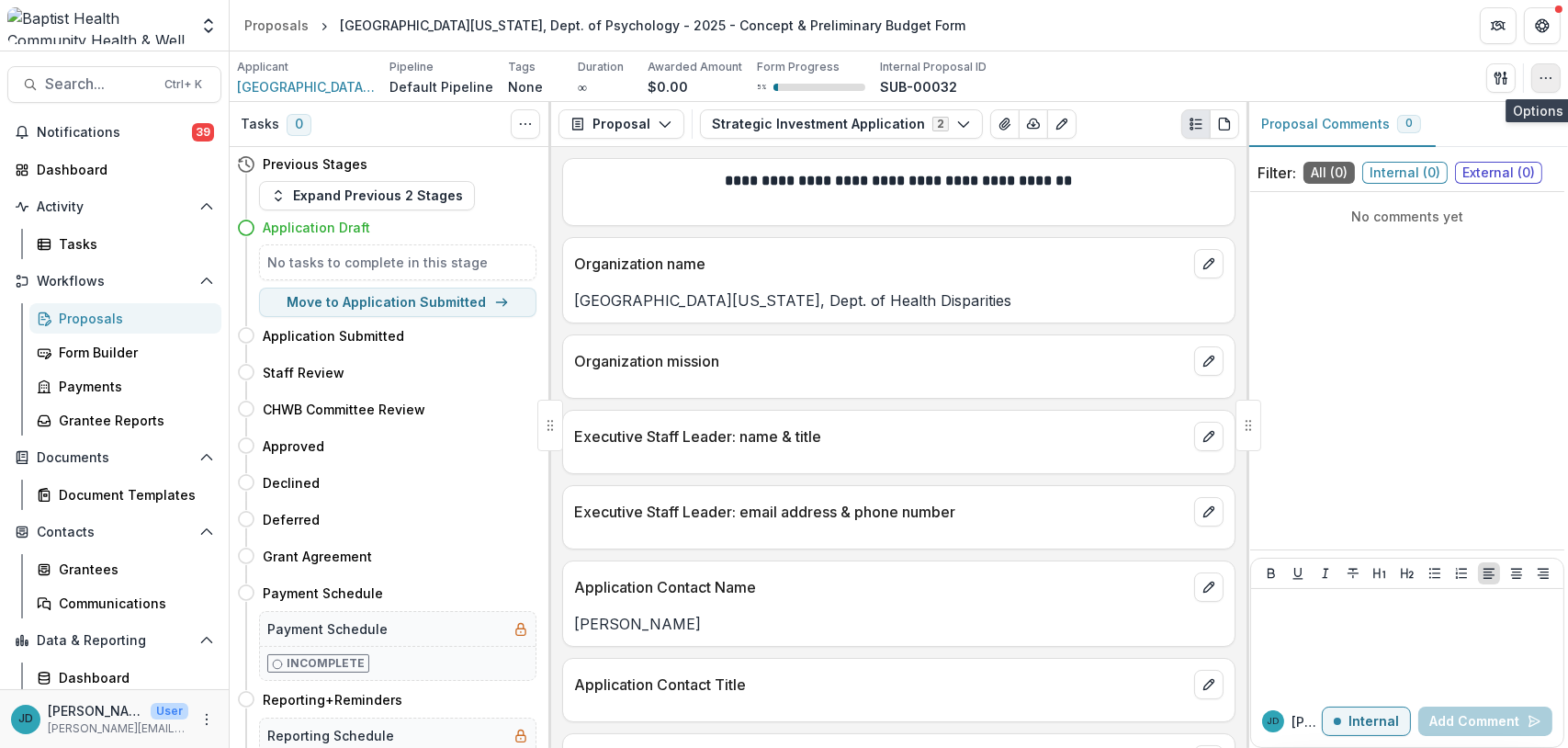
click at [1546, 75] on icon "button" at bounding box center [1545, 77] width 14 height 14
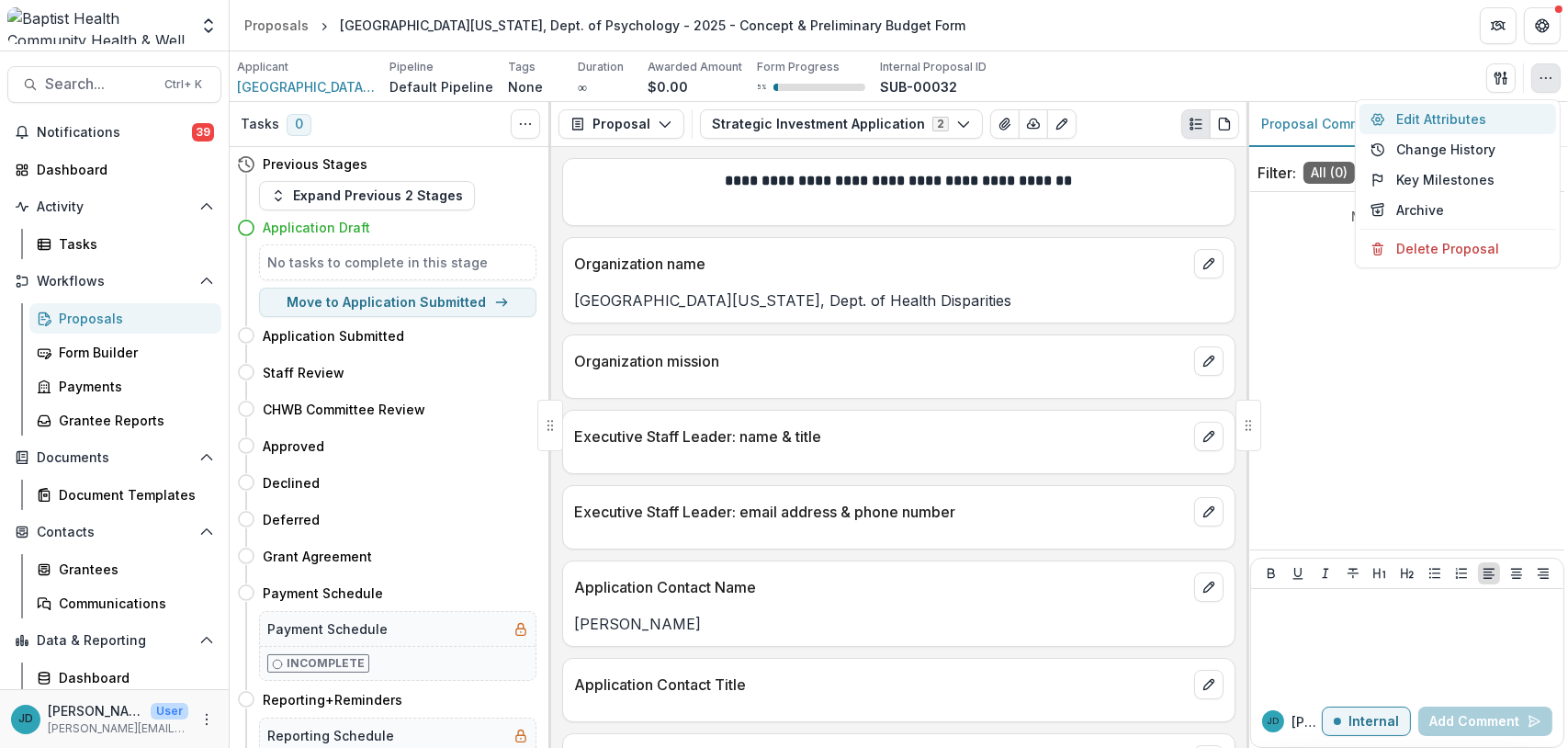
click at [1438, 113] on button "Edit Attributes" at bounding box center [1458, 119] width 197 height 30
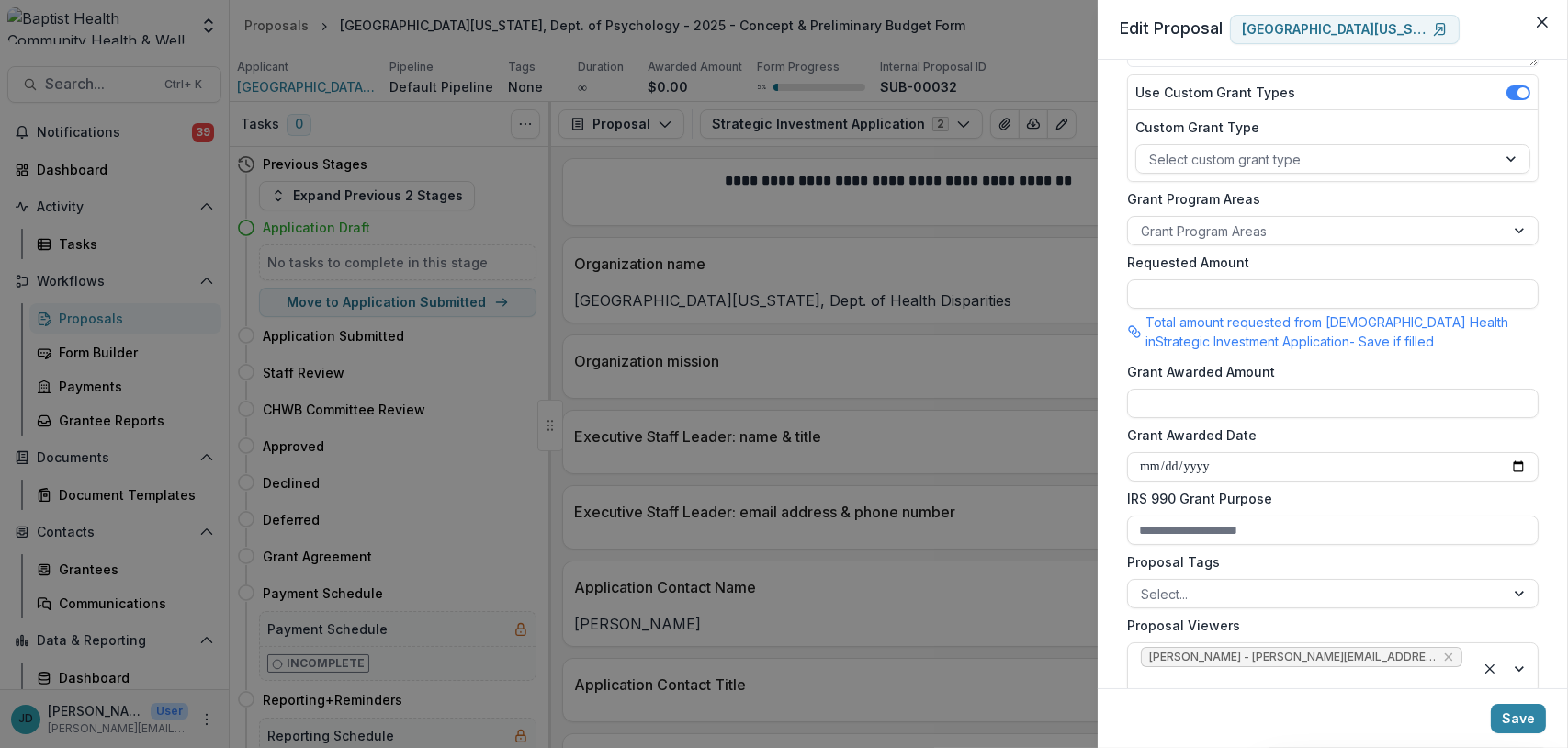
scroll to position [486, 0]
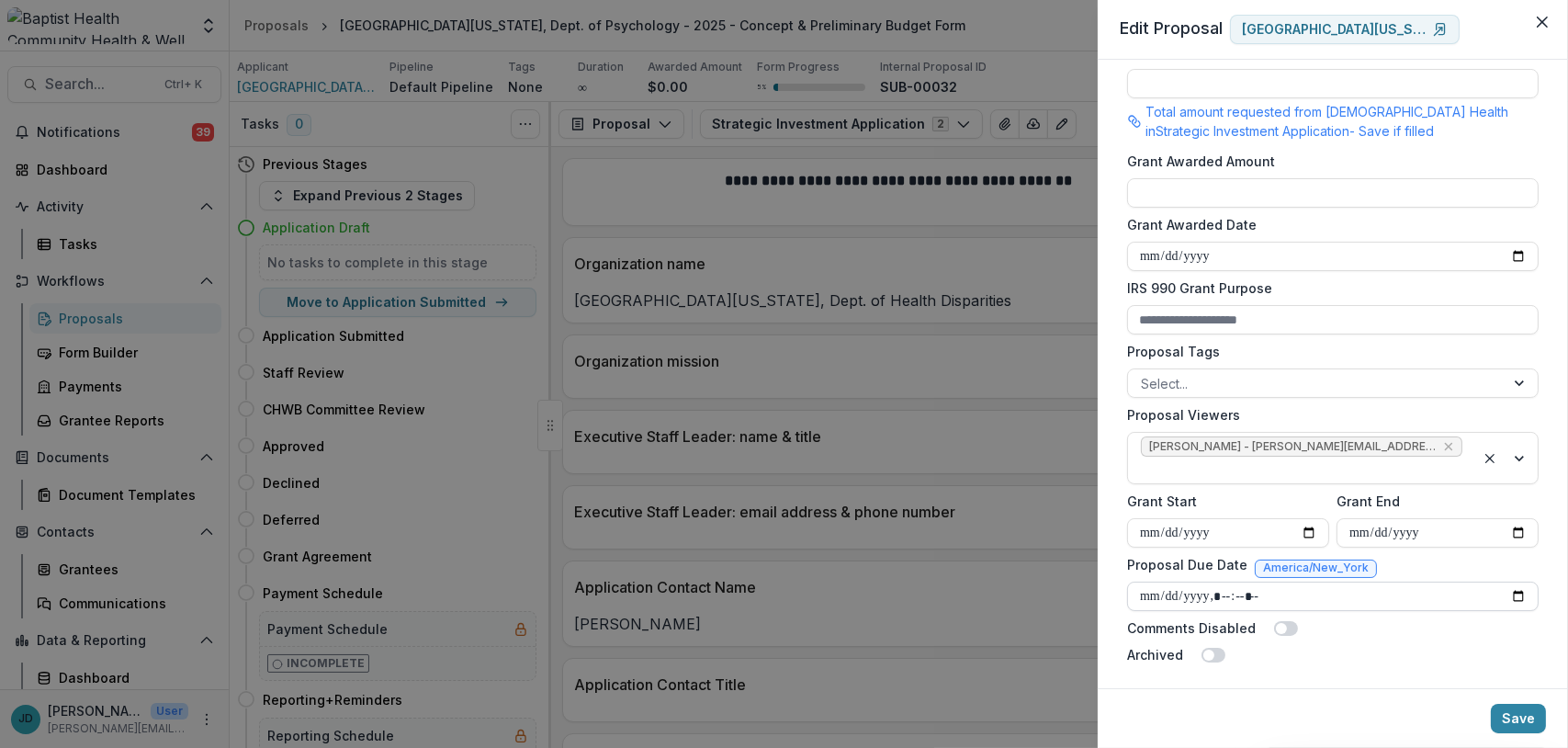
click at [1149, 589] on input "Proposal Due Date" at bounding box center [1333, 596] width 411 height 29
click at [1229, 596] on input "Proposal Due Date" at bounding box center [1333, 596] width 411 height 29
type input "**********"
click at [1389, 651] on div "Archived" at bounding box center [1333, 654] width 411 height 19
click at [1229, 587] on input "Proposal Due Date" at bounding box center [1333, 596] width 411 height 29
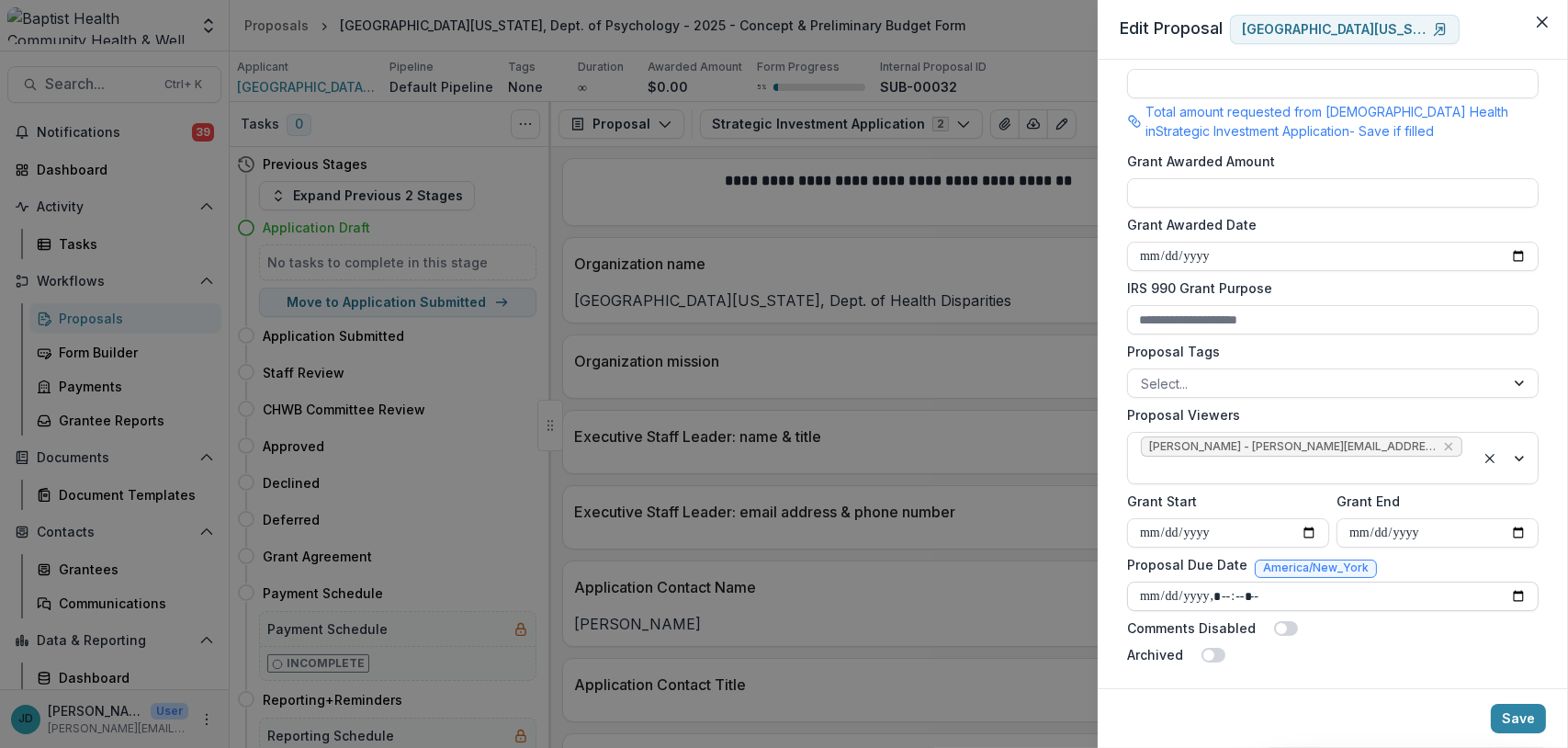
click at [1234, 587] on input "Proposal Due Date" at bounding box center [1333, 596] width 411 height 29
click at [1221, 586] on input "Proposal Due Date" at bounding box center [1333, 596] width 411 height 29
type input "**********"
click at [1519, 720] on button "Save" at bounding box center [1518, 718] width 55 height 29
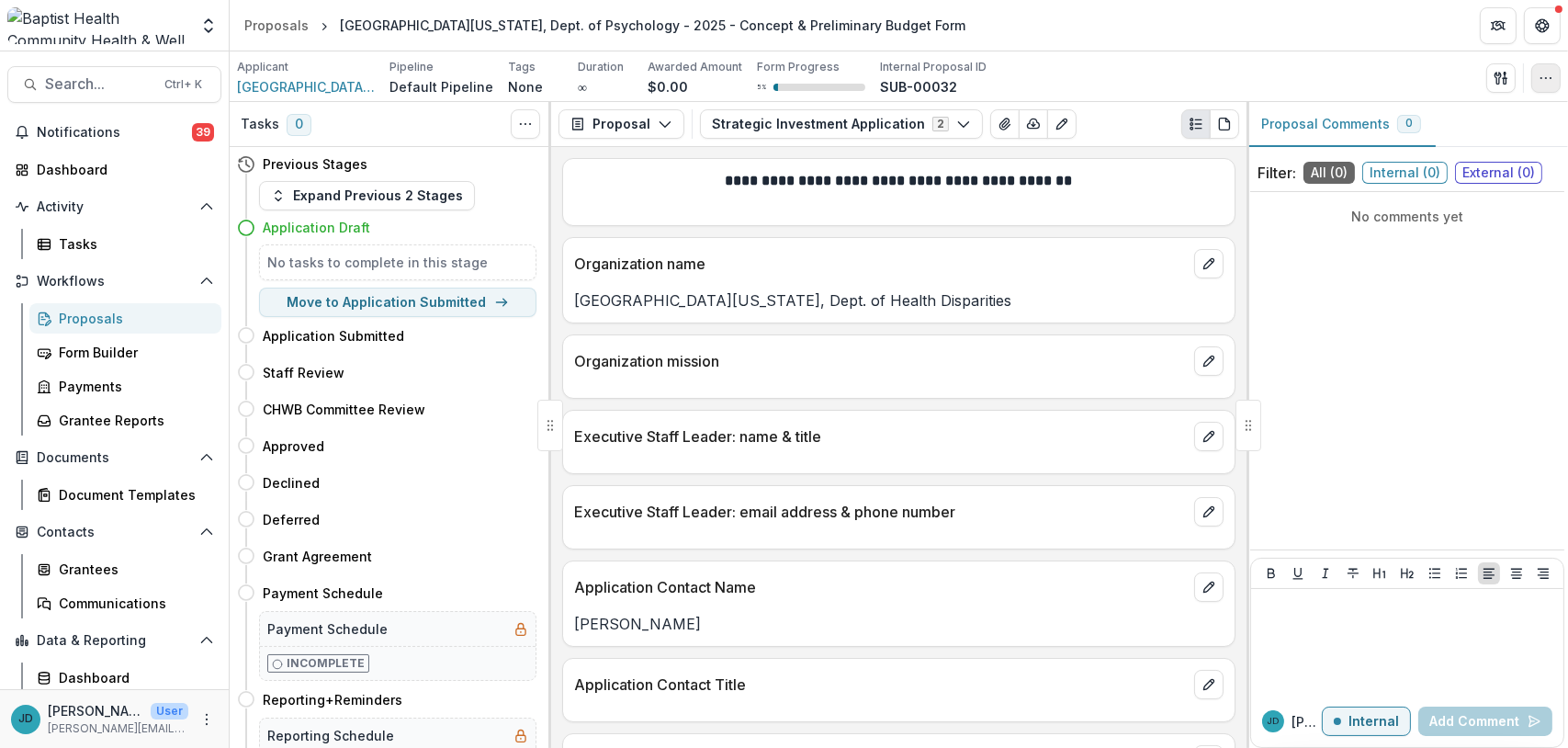
click at [1550, 74] on icon "button" at bounding box center [1545, 77] width 14 height 14
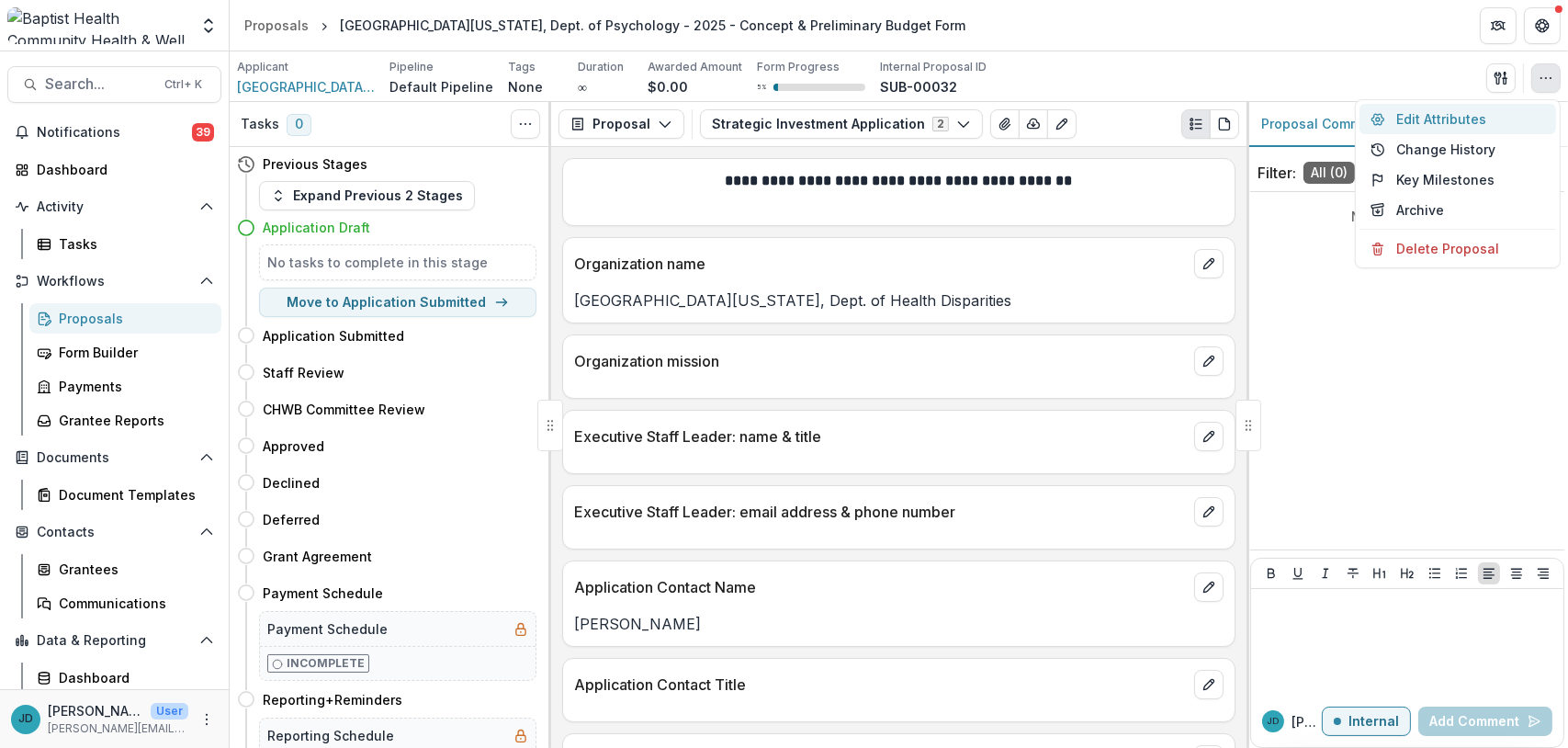
click at [1444, 120] on button "Edit Attributes" at bounding box center [1458, 119] width 197 height 30
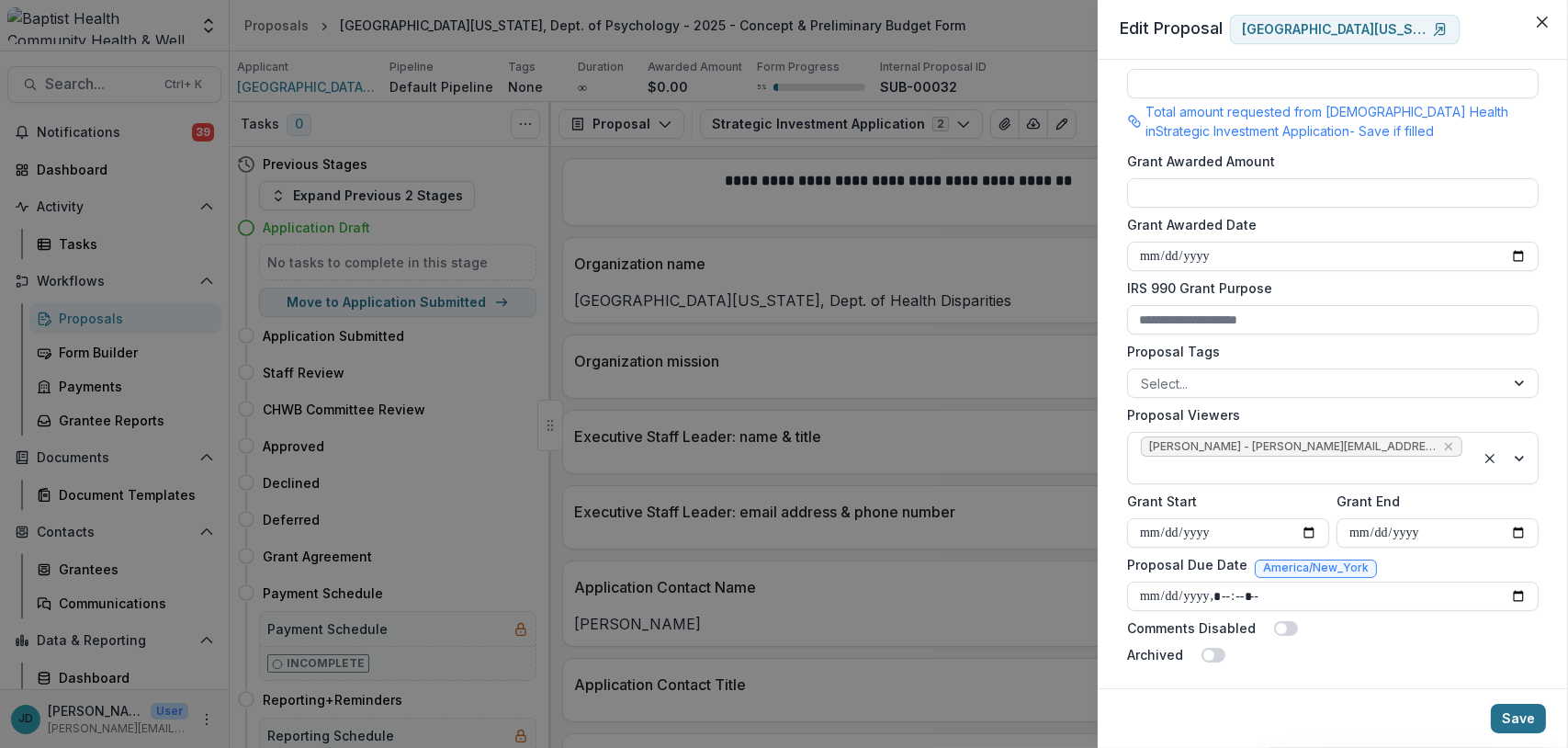
click at [1514, 719] on button "Save" at bounding box center [1518, 718] width 55 height 29
drag, startPoint x: 983, startPoint y: 67, endPoint x: 981, endPoint y: 5, distance: 62.0
click at [986, 58] on div "**********" at bounding box center [784, 374] width 1568 height 748
